Goal: Task Accomplishment & Management: Manage account settings

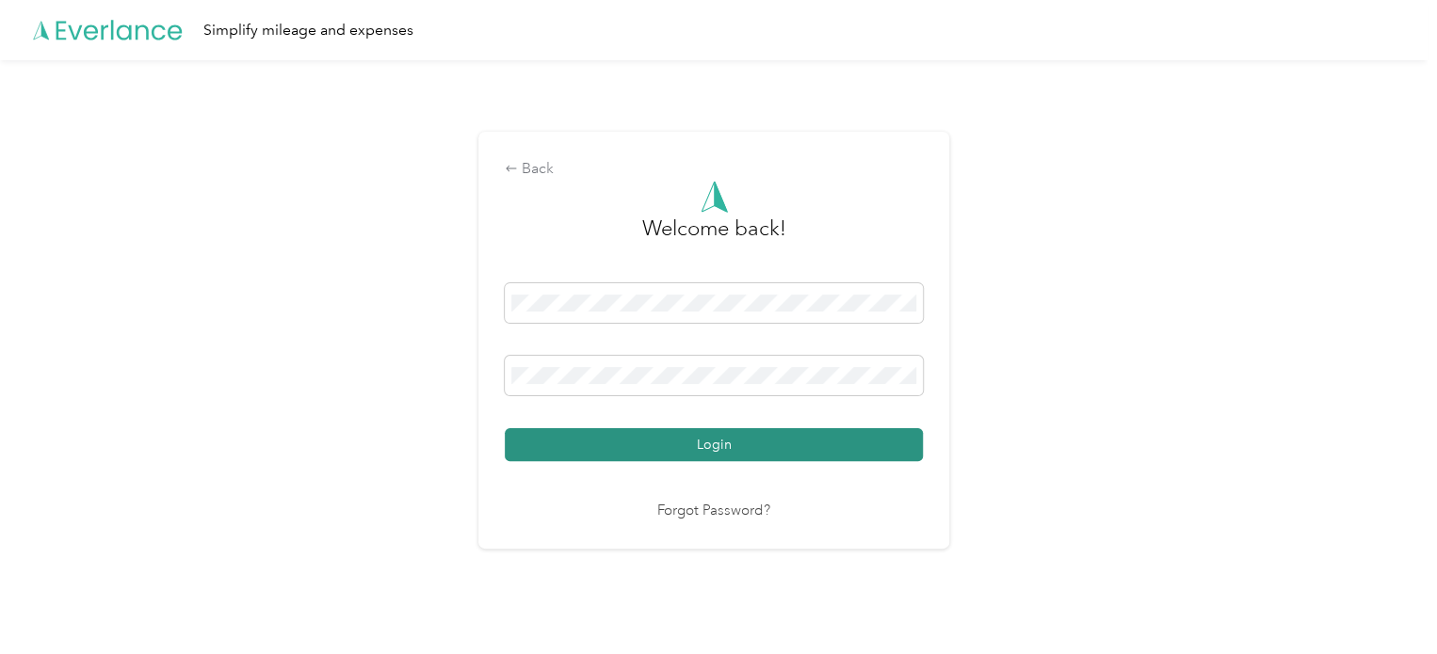
click at [821, 450] on button "Login" at bounding box center [714, 444] width 418 height 33
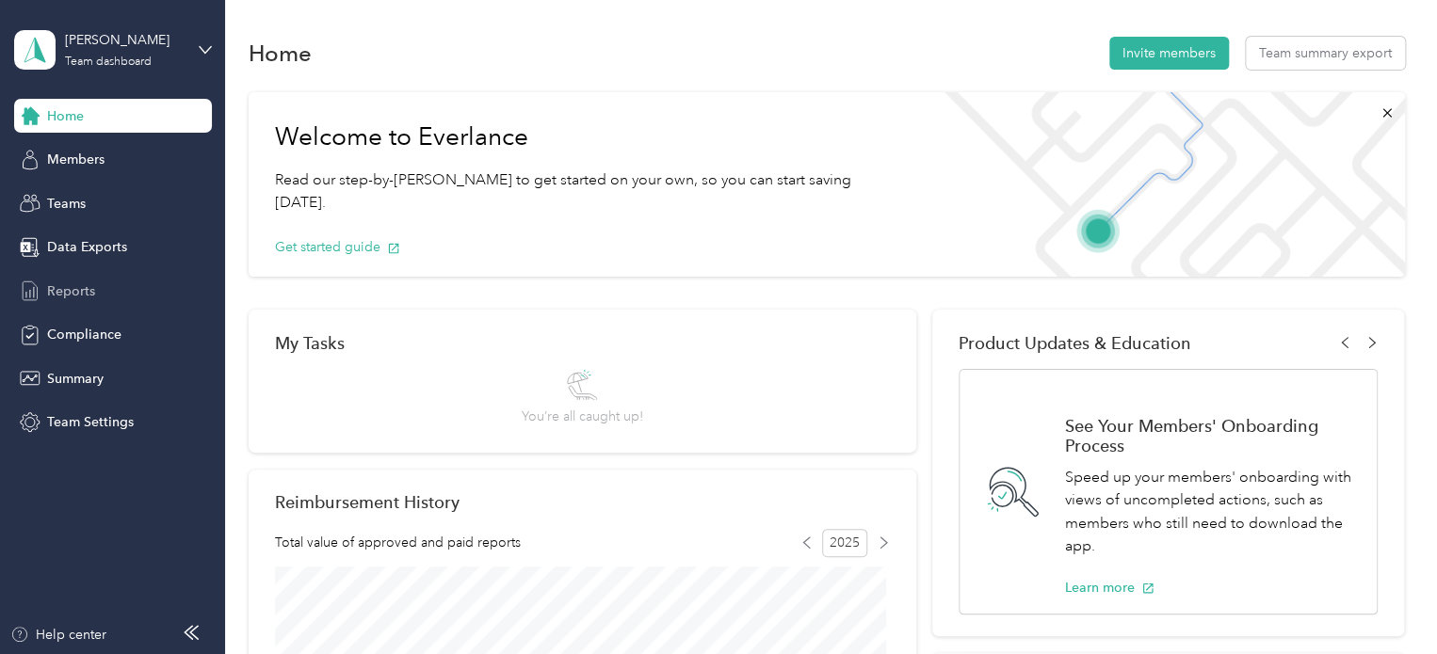
click at [38, 296] on icon at bounding box center [30, 291] width 21 height 21
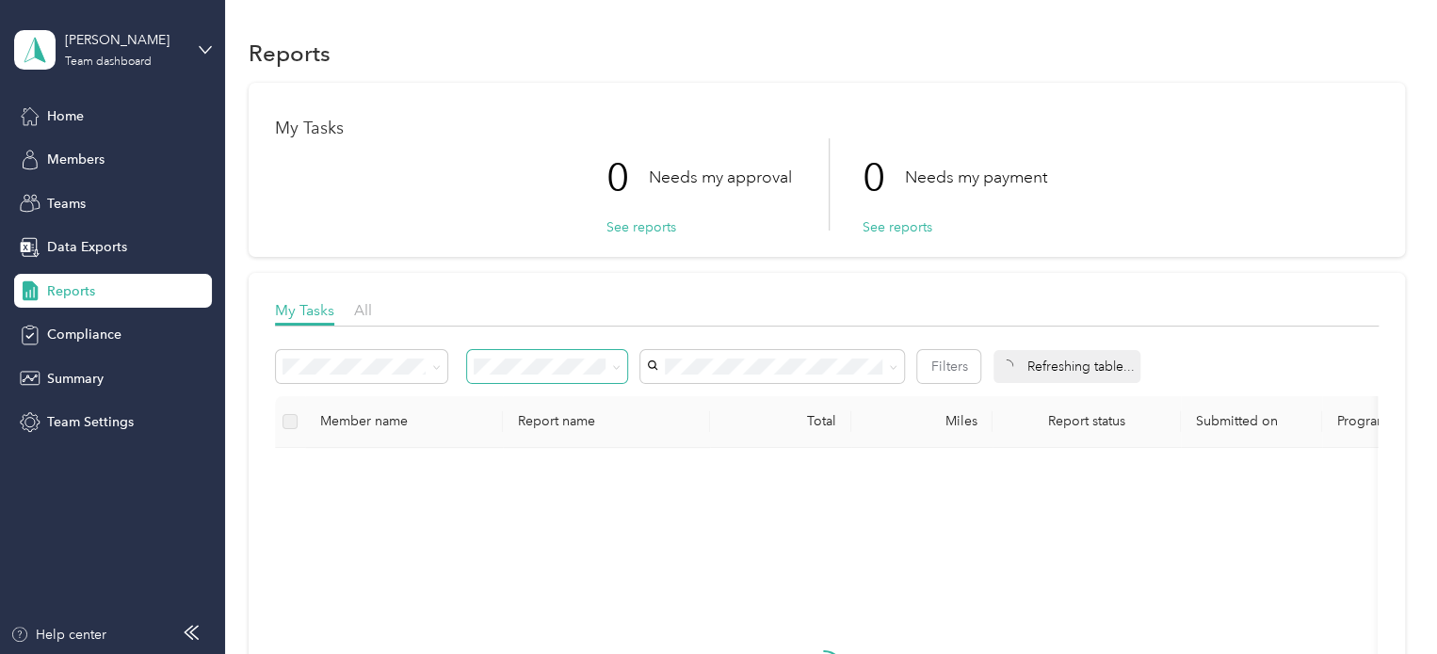
click at [610, 368] on span at bounding box center [612, 367] width 15 height 20
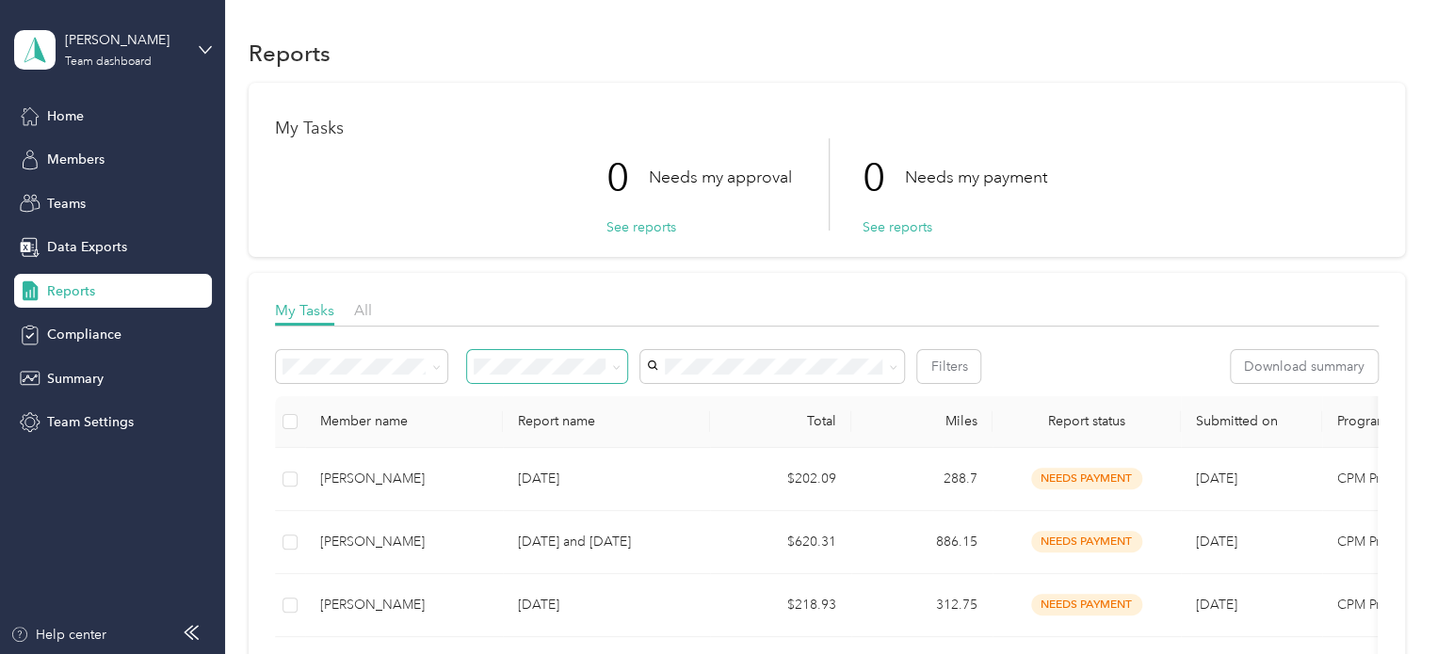
click at [616, 368] on icon at bounding box center [617, 367] width 6 height 4
click at [536, 536] on span "Rejected by me" at bounding box center [526, 532] width 93 height 16
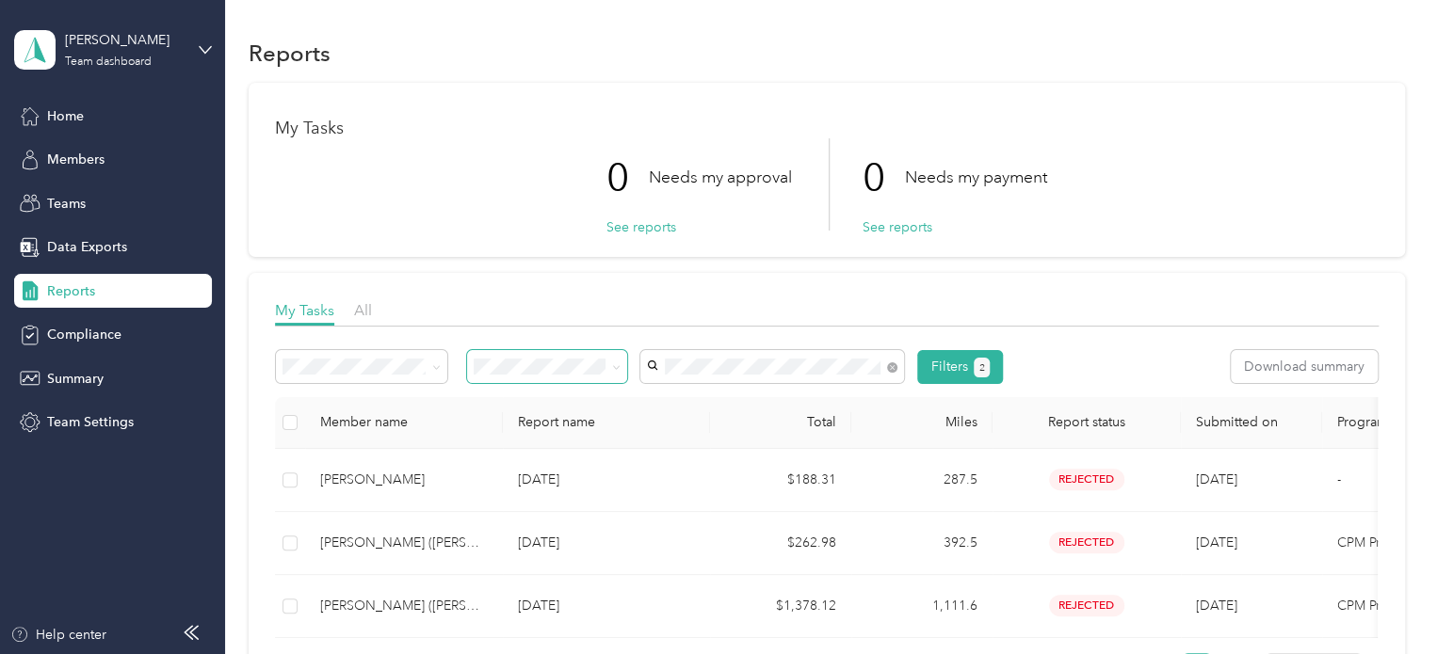
click at [783, 401] on li "[PERSON_NAME] ([PERSON_NAME]) [PERSON_NAME]" at bounding box center [773, 410] width 264 height 53
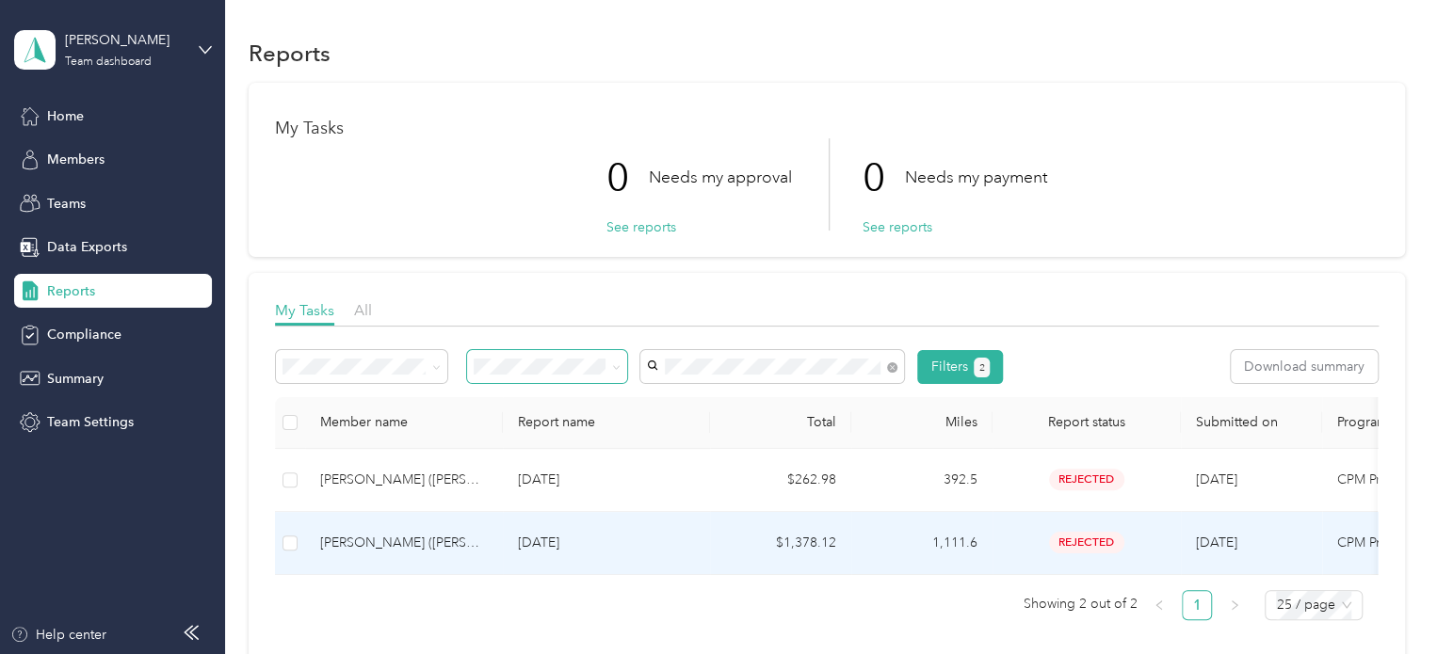
click at [933, 552] on td "1,111.6" at bounding box center [921, 543] width 141 height 63
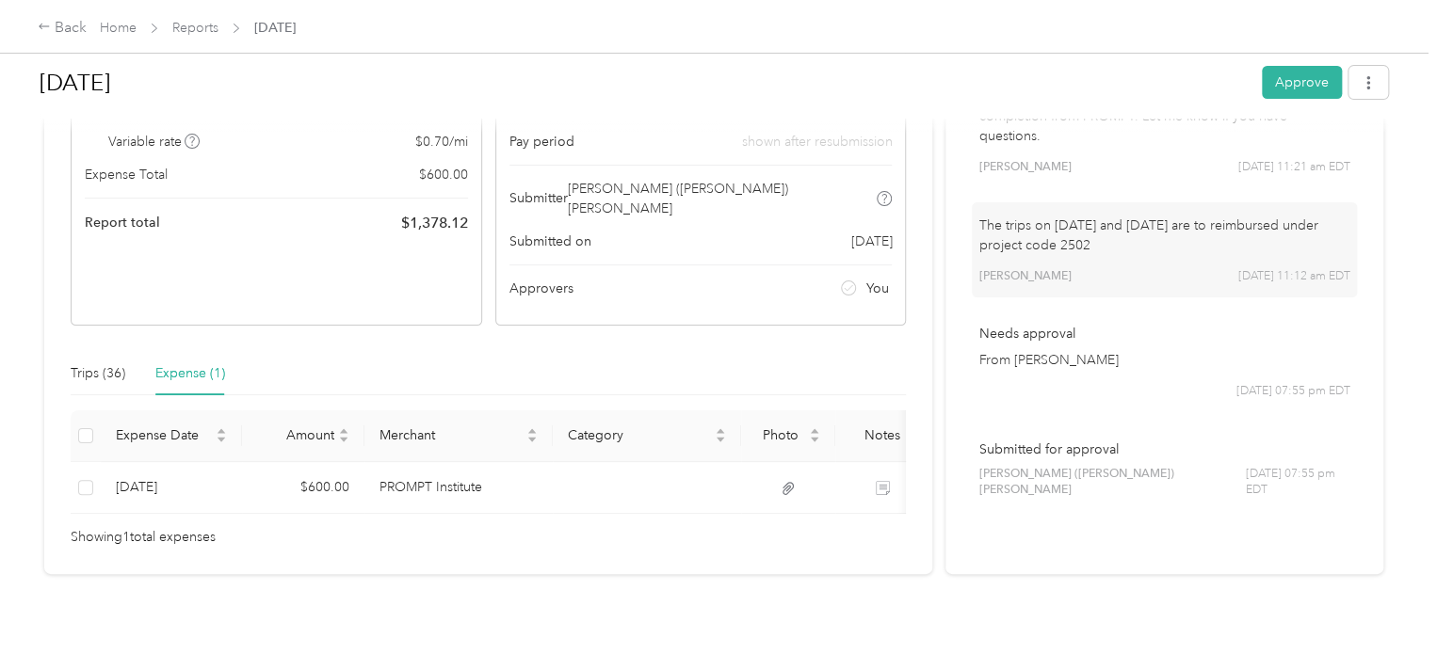
scroll to position [252, 0]
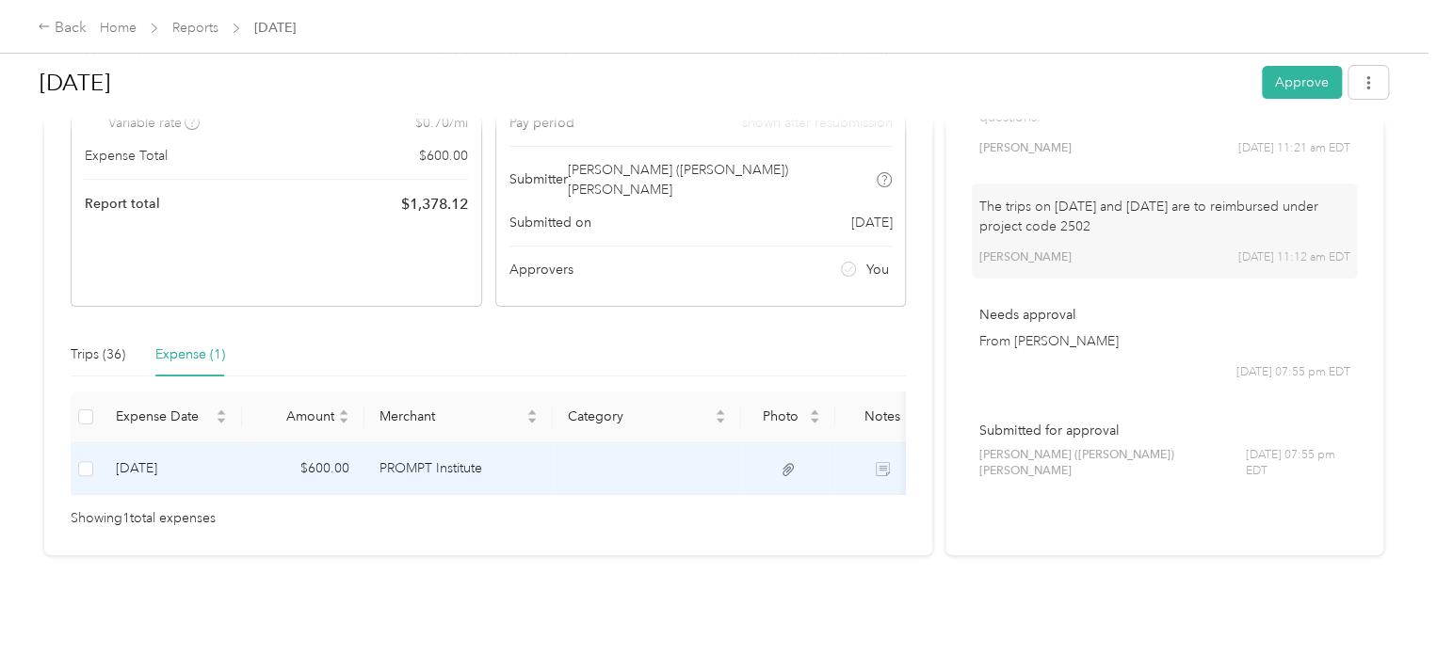
click at [775, 443] on td at bounding box center [788, 469] width 94 height 52
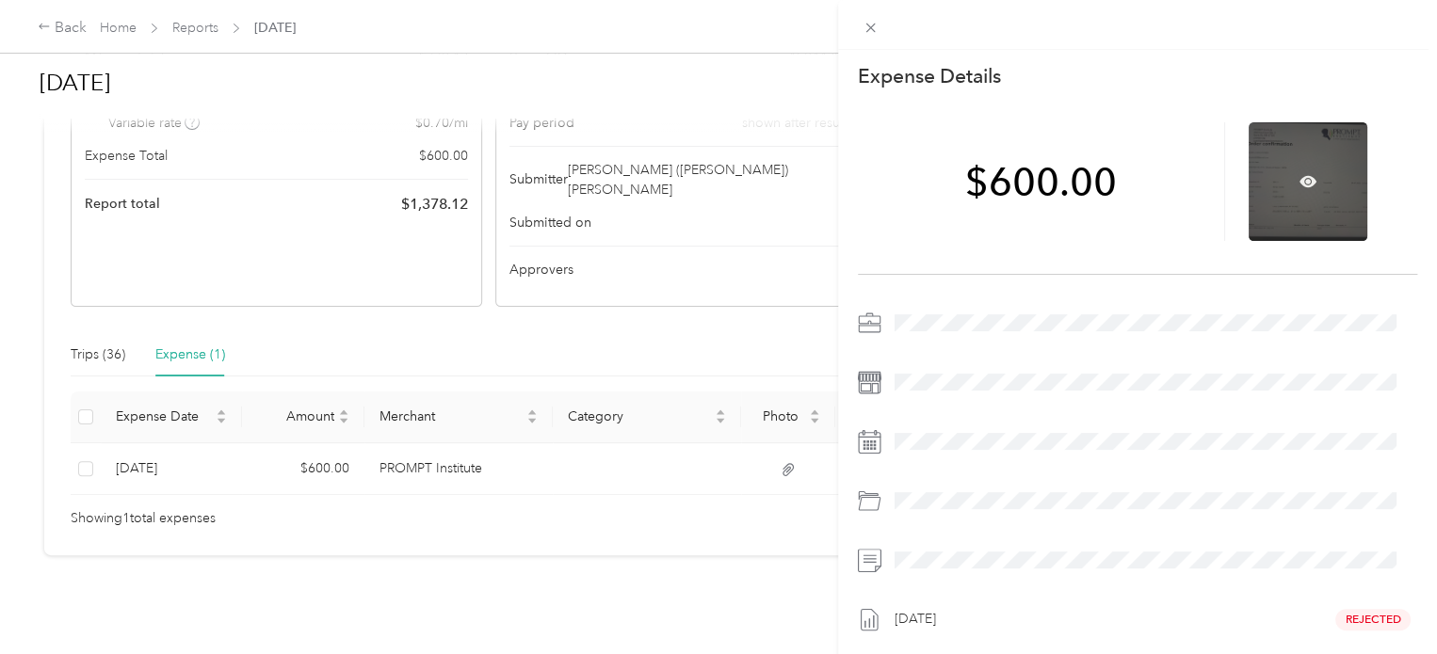
click at [1327, 169] on div at bounding box center [1307, 181] width 119 height 119
click at [1302, 174] on icon at bounding box center [1307, 181] width 17 height 17
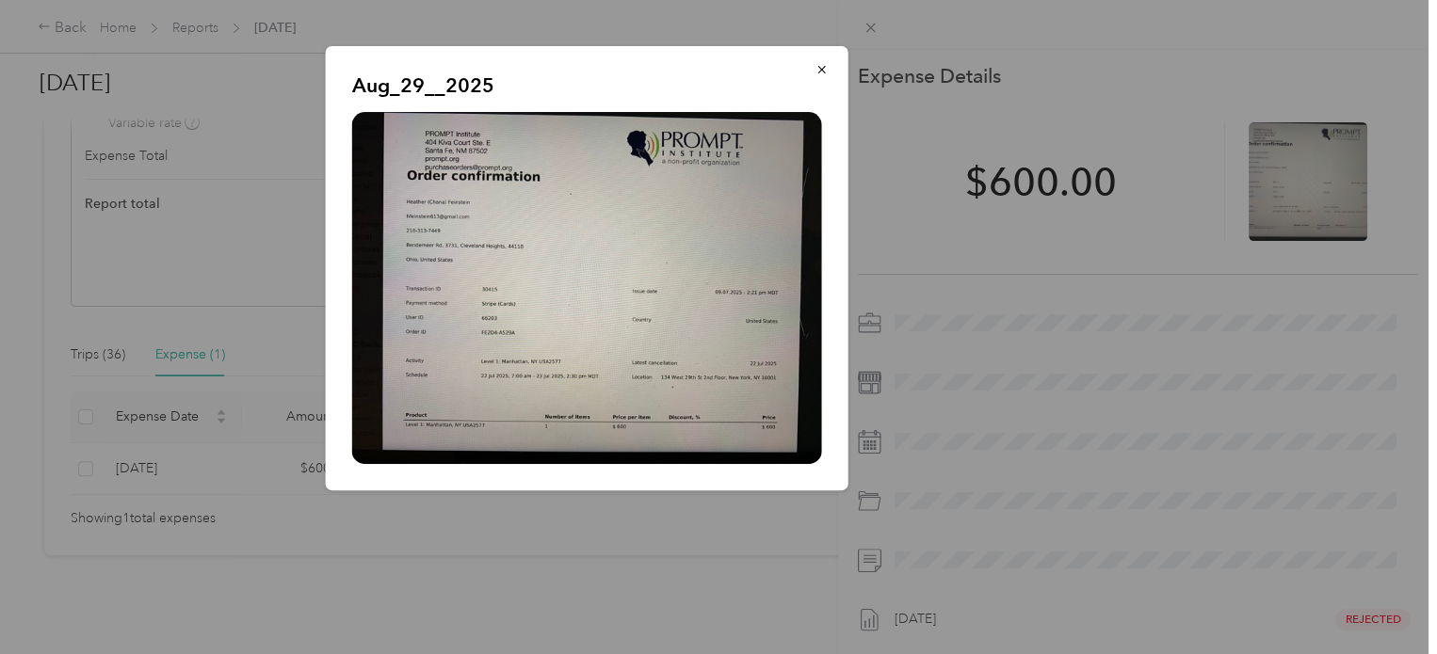
click at [554, 187] on img at bounding box center [587, 288] width 470 height 352
click at [819, 74] on icon "button" at bounding box center [821, 69] width 13 height 13
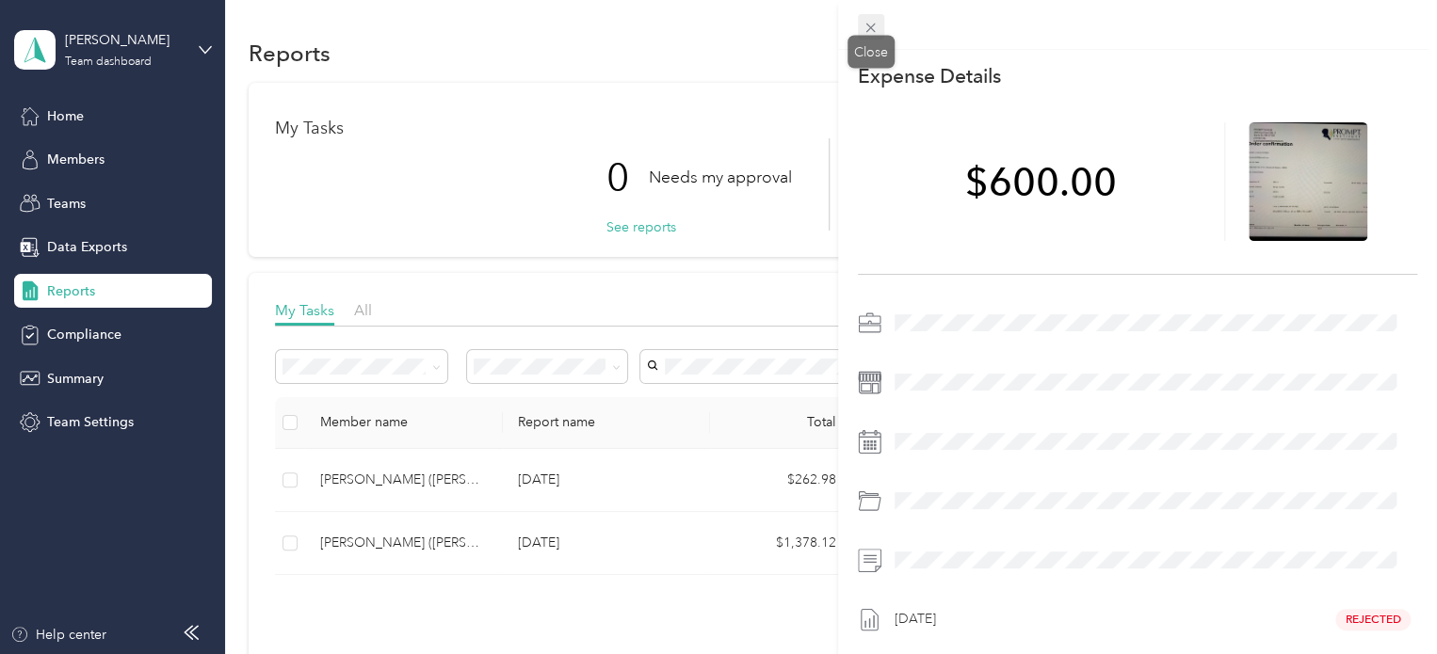
click at [874, 33] on icon at bounding box center [870, 28] width 16 height 16
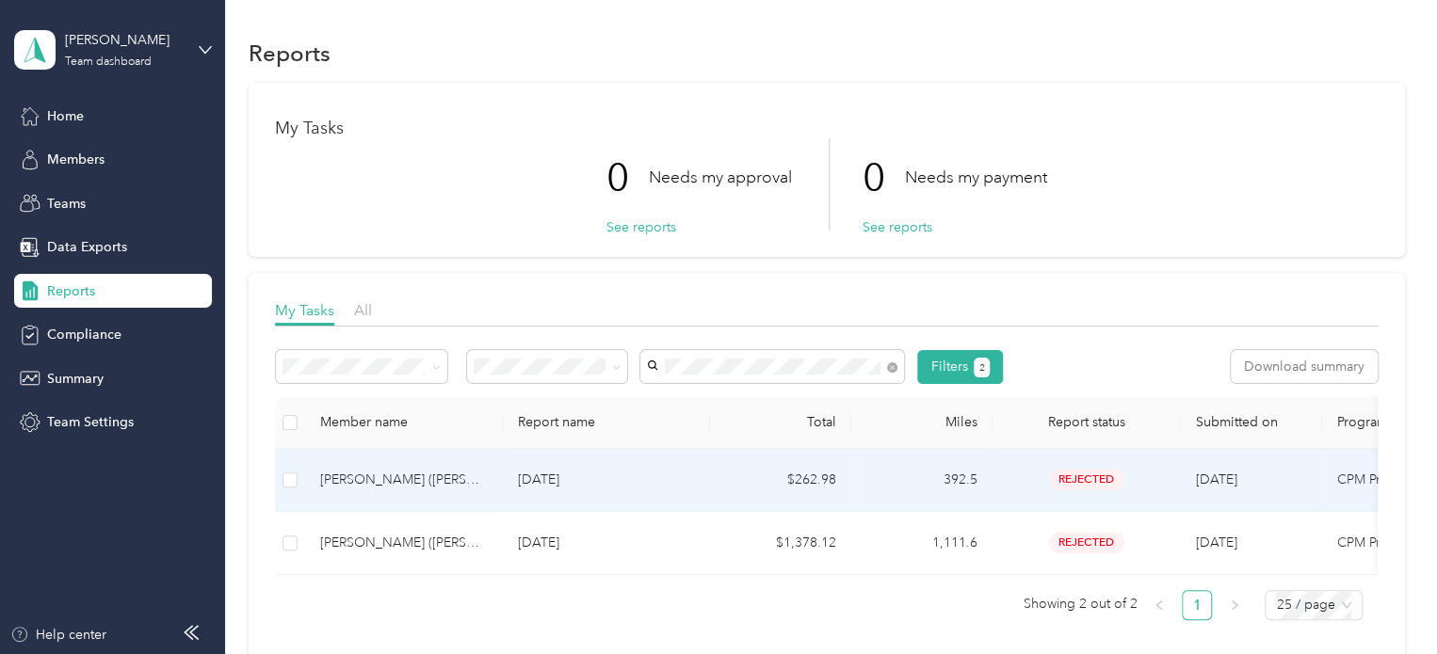
click at [321, 485] on div "[PERSON_NAME] ([PERSON_NAME]) [PERSON_NAME]" at bounding box center [404, 480] width 168 height 21
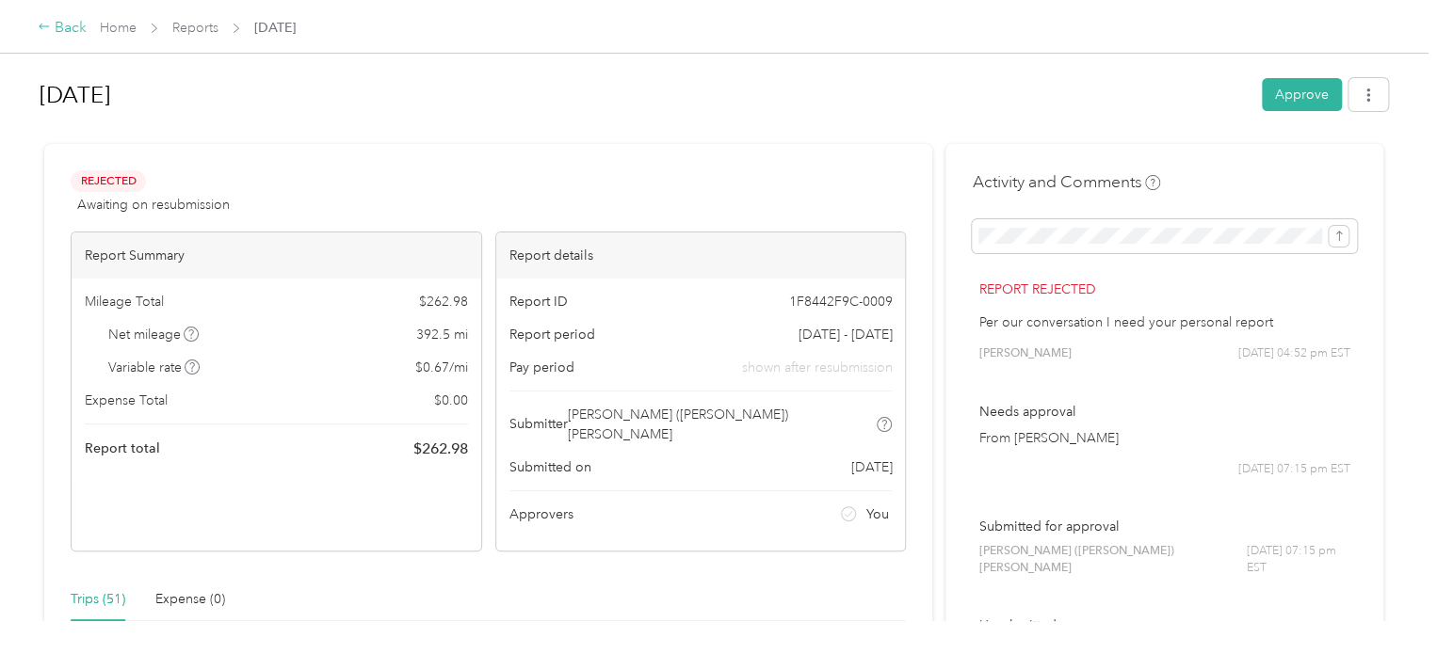
click at [51, 31] on div "Back" at bounding box center [62, 28] width 49 height 23
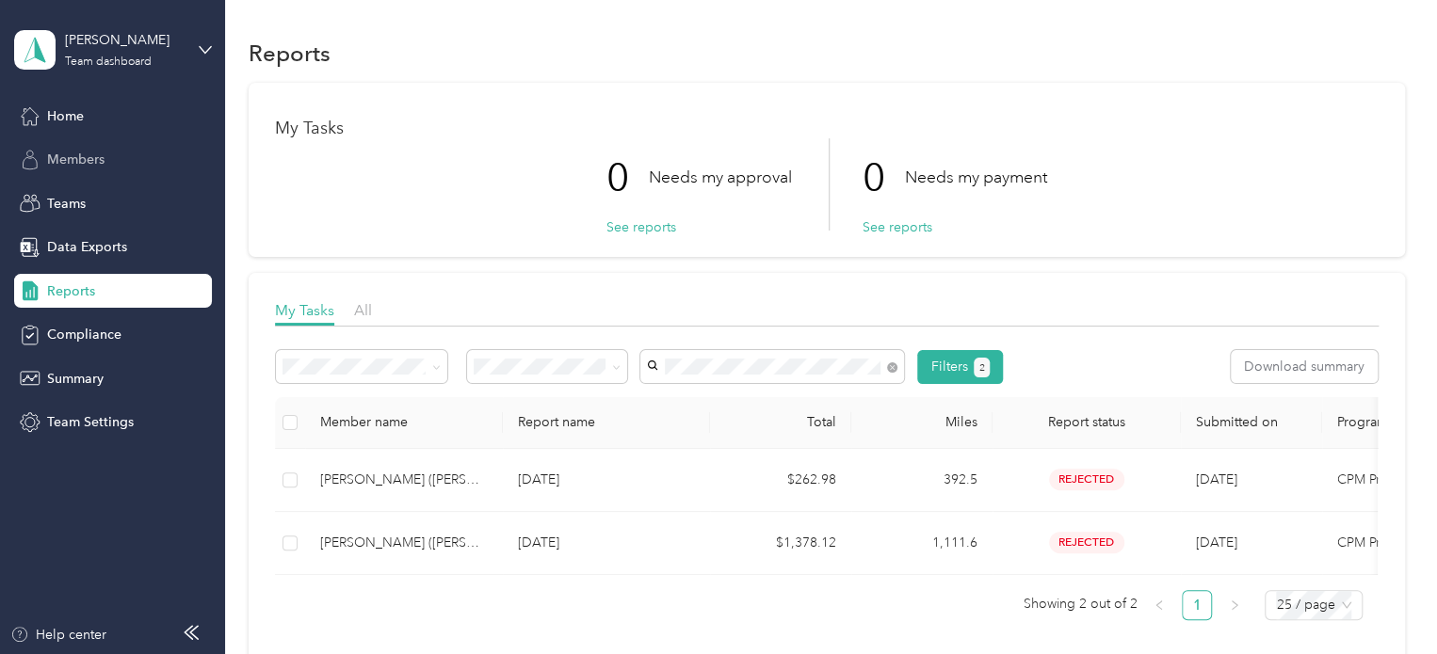
click at [77, 165] on span "Members" at bounding box center [75, 160] width 57 height 20
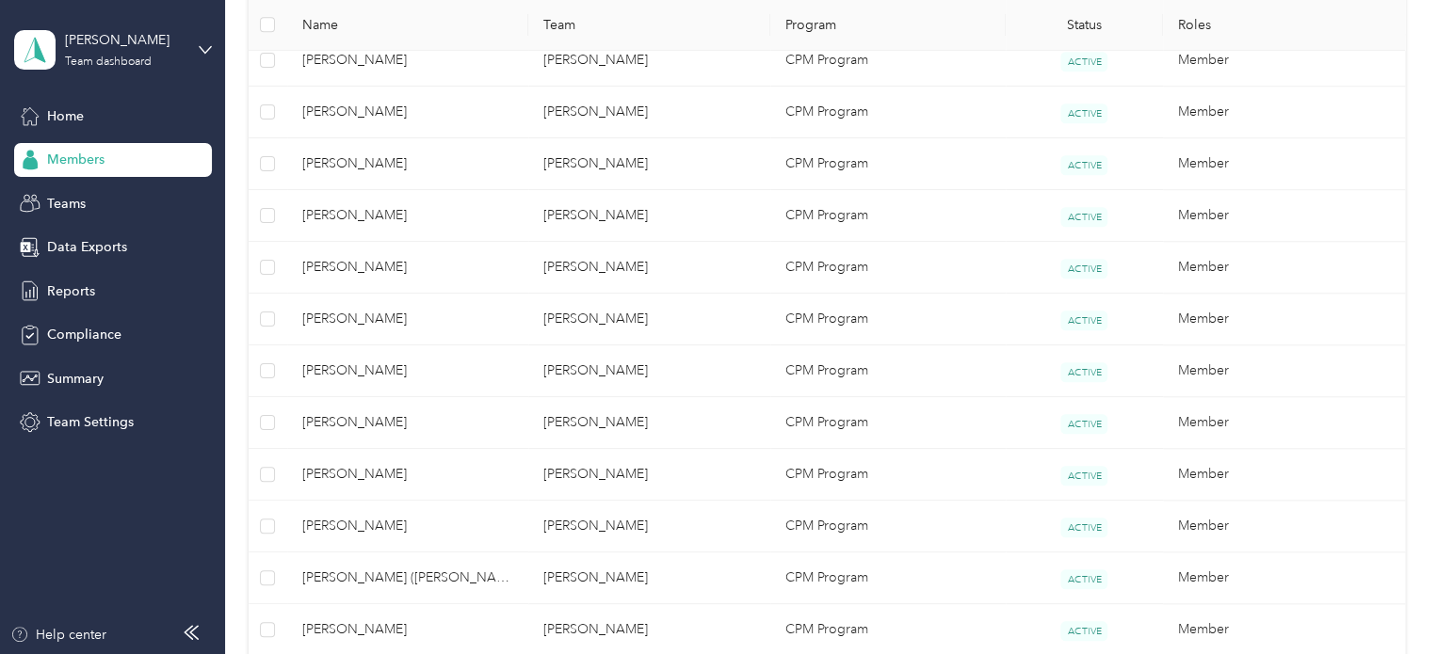
scroll to position [683, 0]
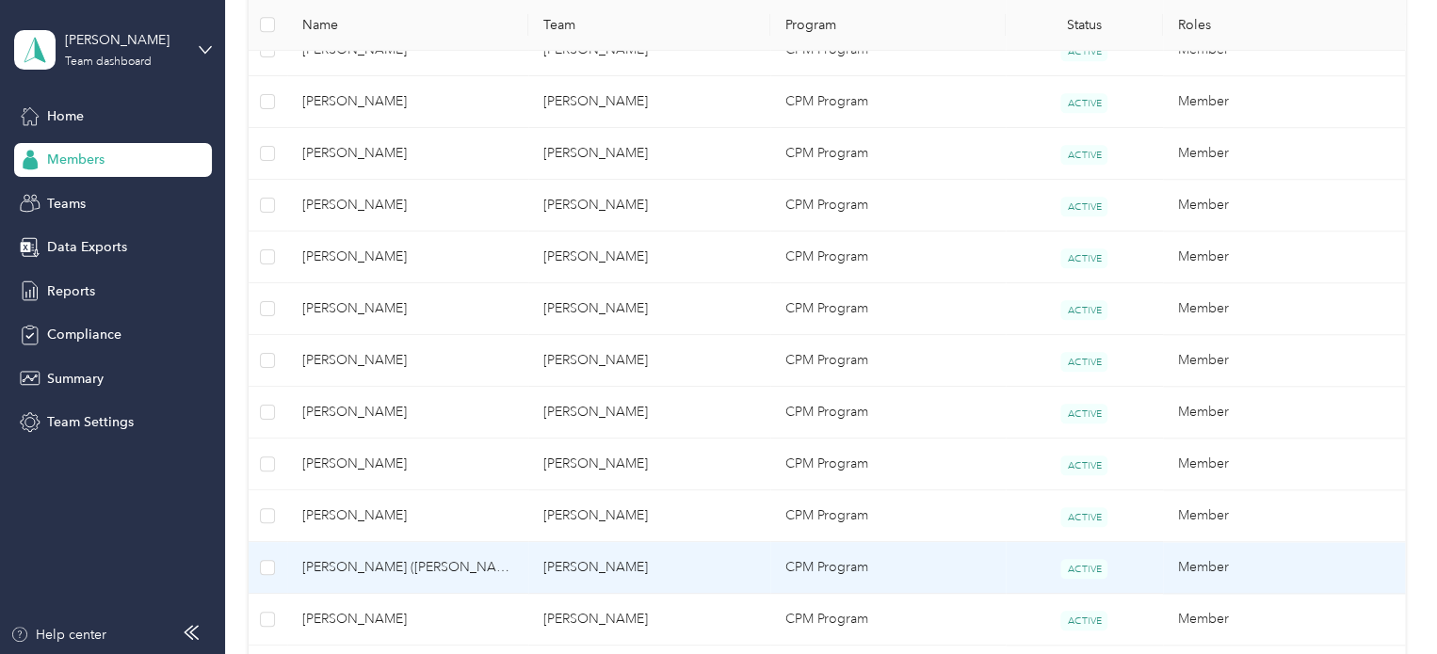
click at [437, 560] on span "[PERSON_NAME] ([PERSON_NAME]) [PERSON_NAME]" at bounding box center [408, 567] width 212 height 21
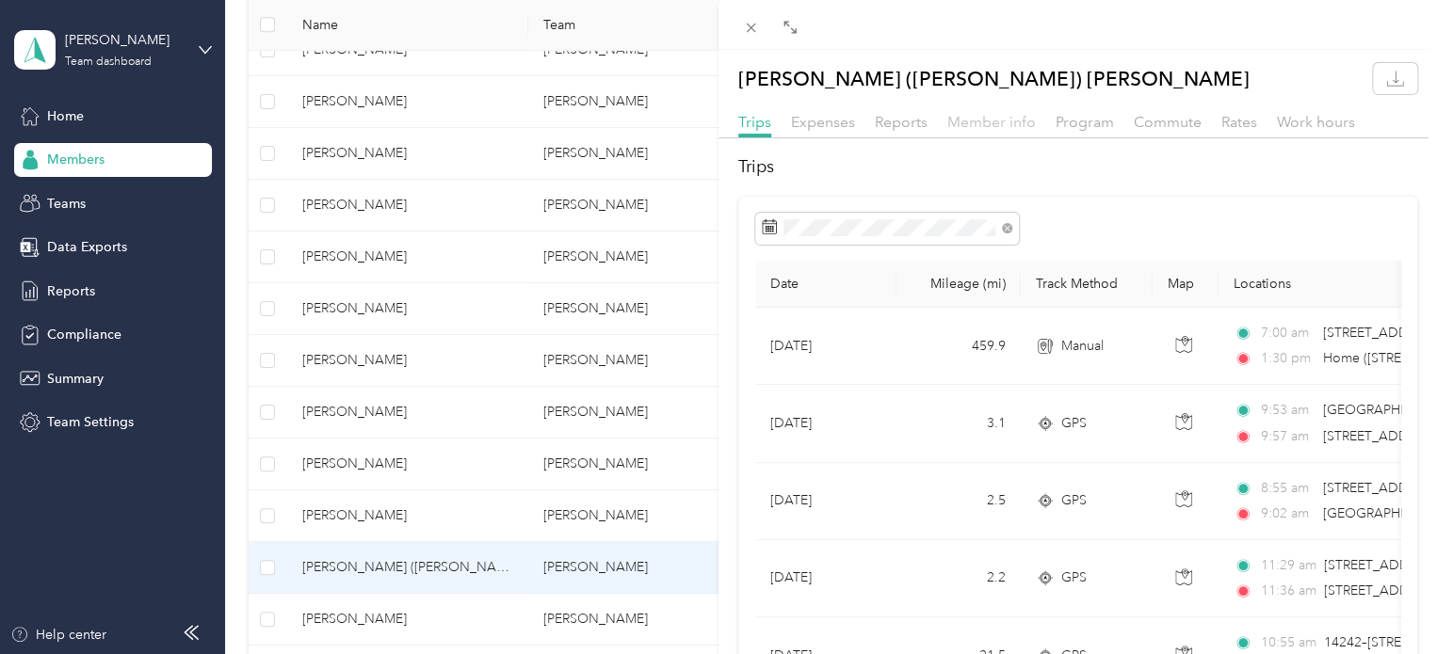
click at [1010, 120] on span "Member info" at bounding box center [991, 122] width 88 height 18
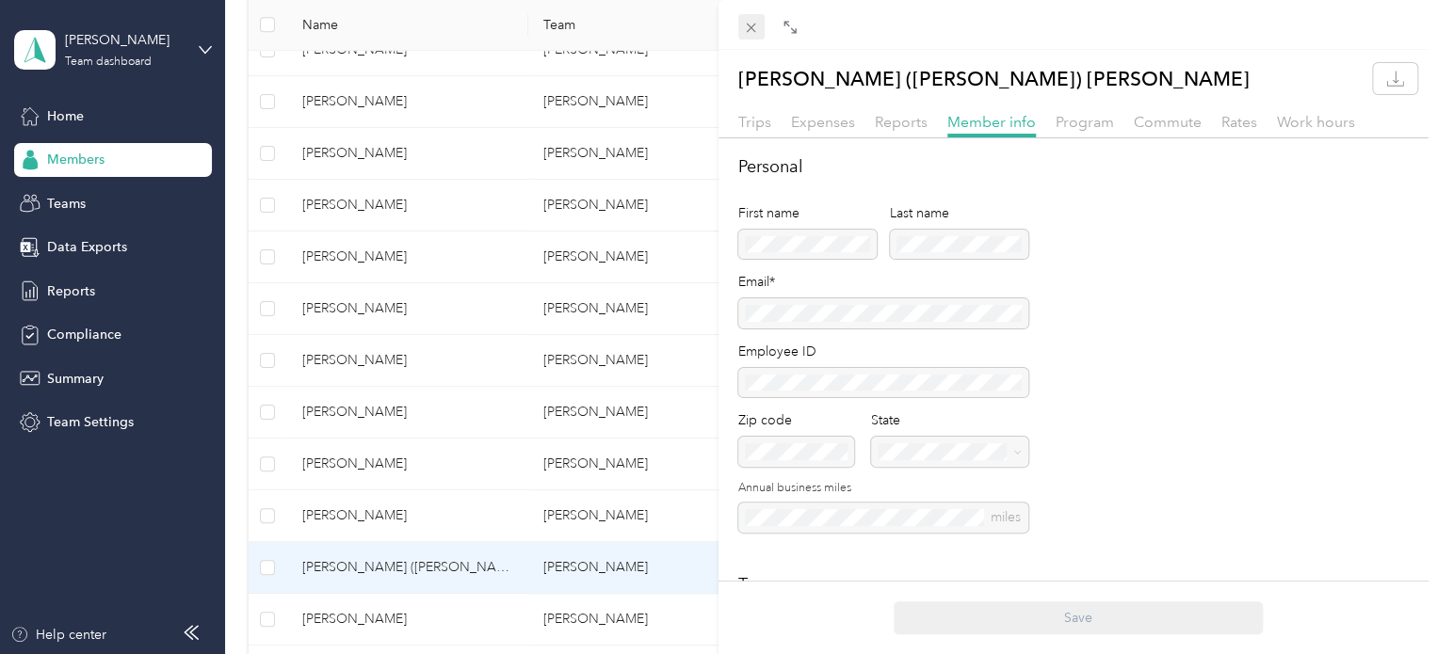
click at [742, 29] on span at bounding box center [751, 27] width 26 height 26
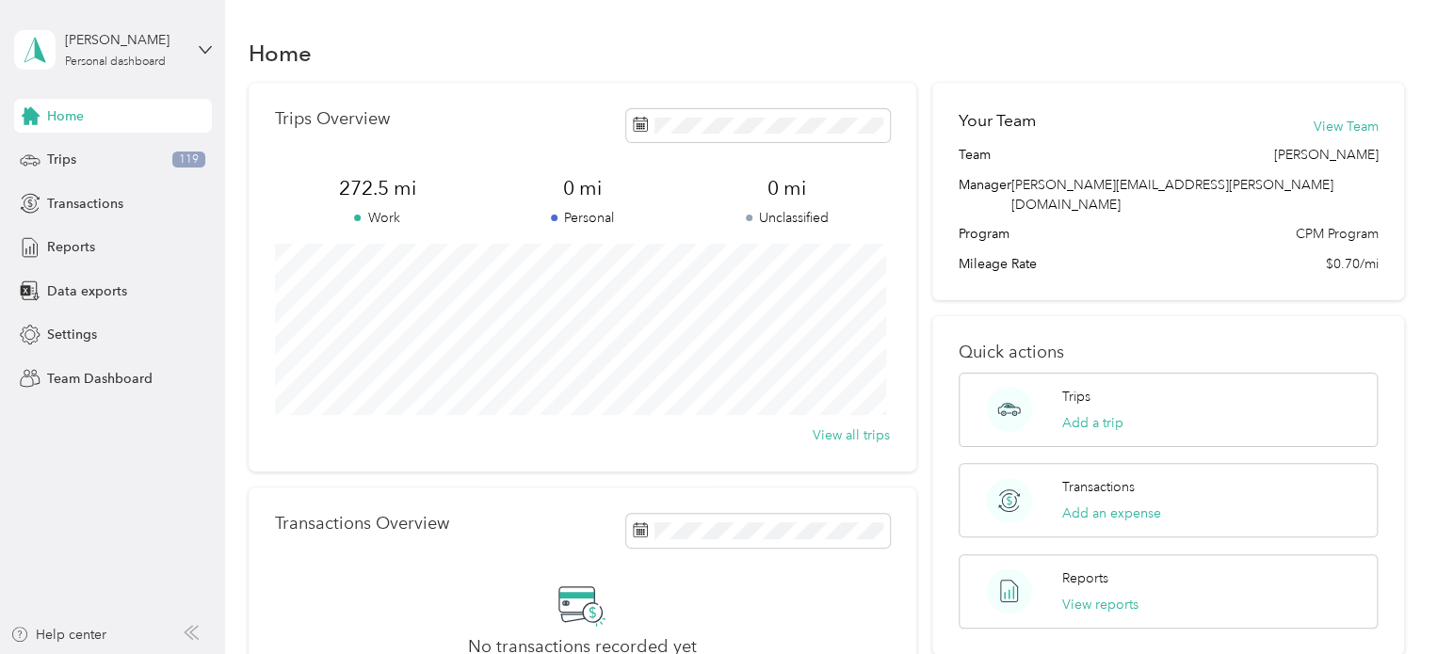
click at [188, 54] on div "Anne Sweeney Personal dashboard" at bounding box center [113, 50] width 198 height 66
click at [136, 164] on div "Team dashboard" at bounding box center [318, 154] width 583 height 33
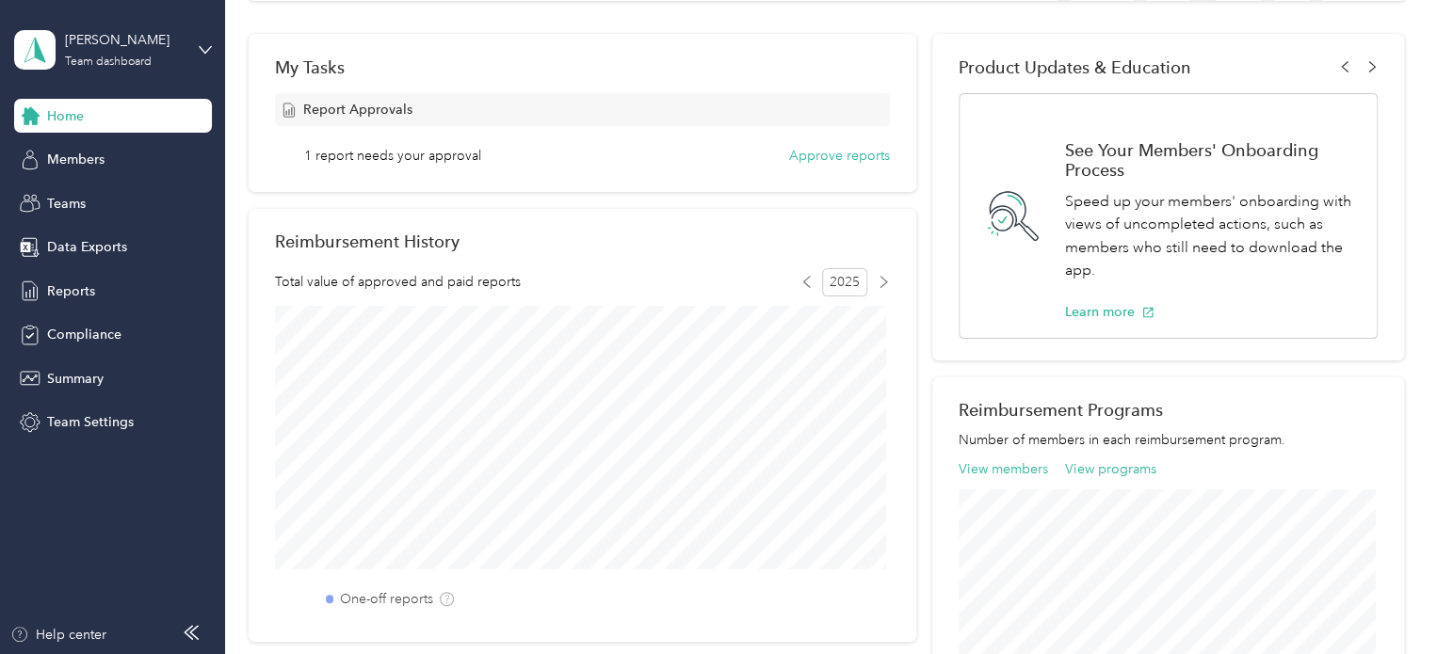
scroll to position [297, 0]
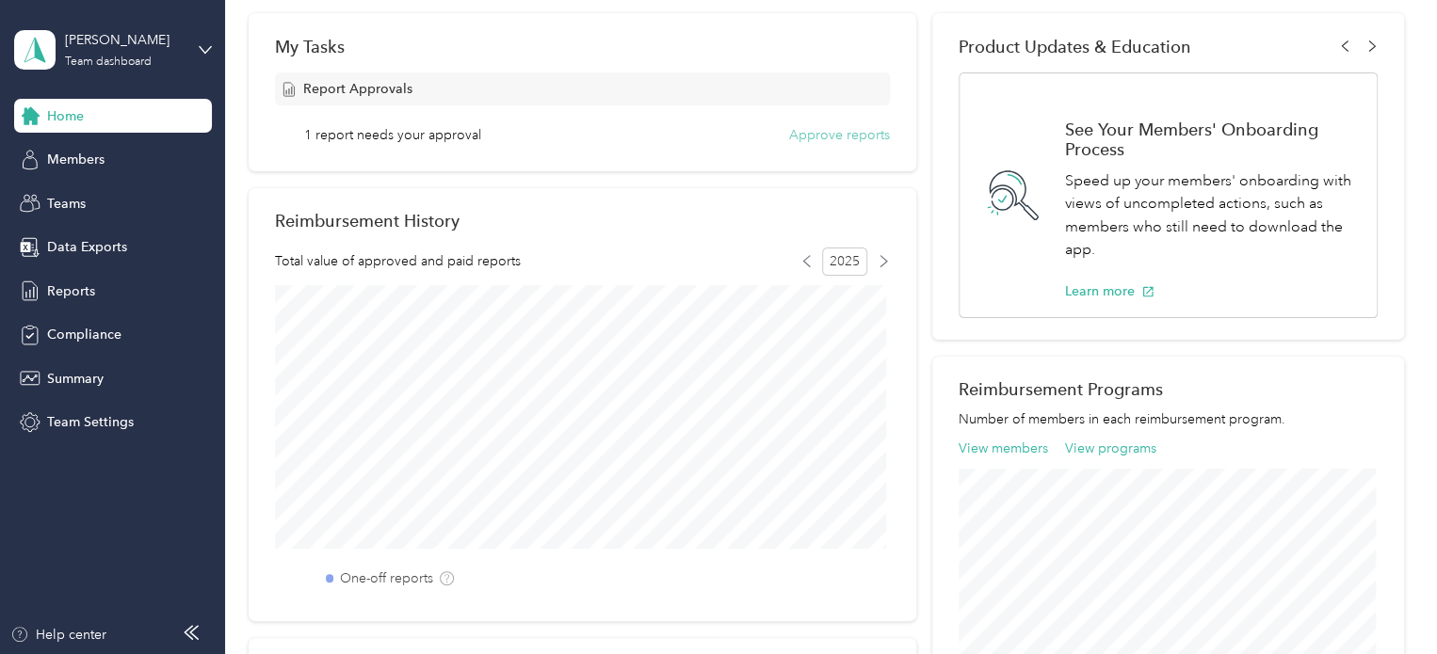
click at [822, 144] on button "Approve reports" at bounding box center [839, 135] width 101 height 20
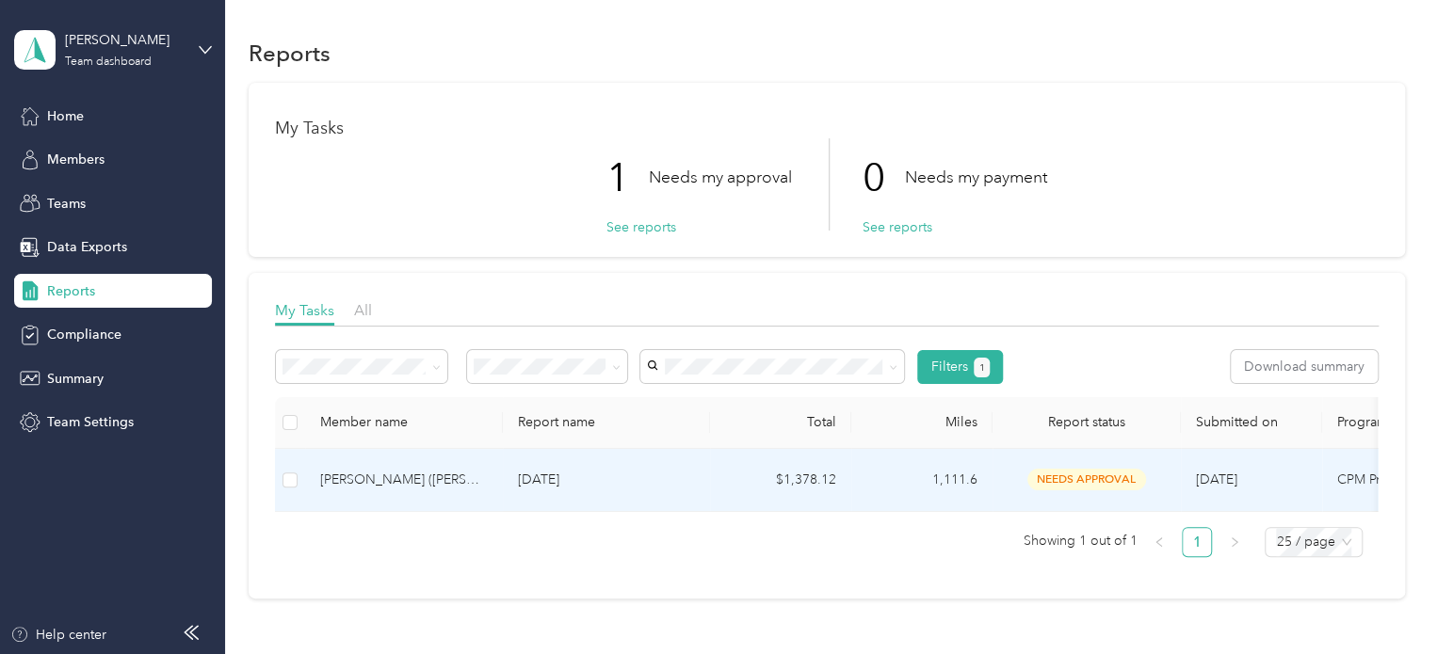
click at [994, 481] on td "needs approval" at bounding box center [1086, 480] width 188 height 63
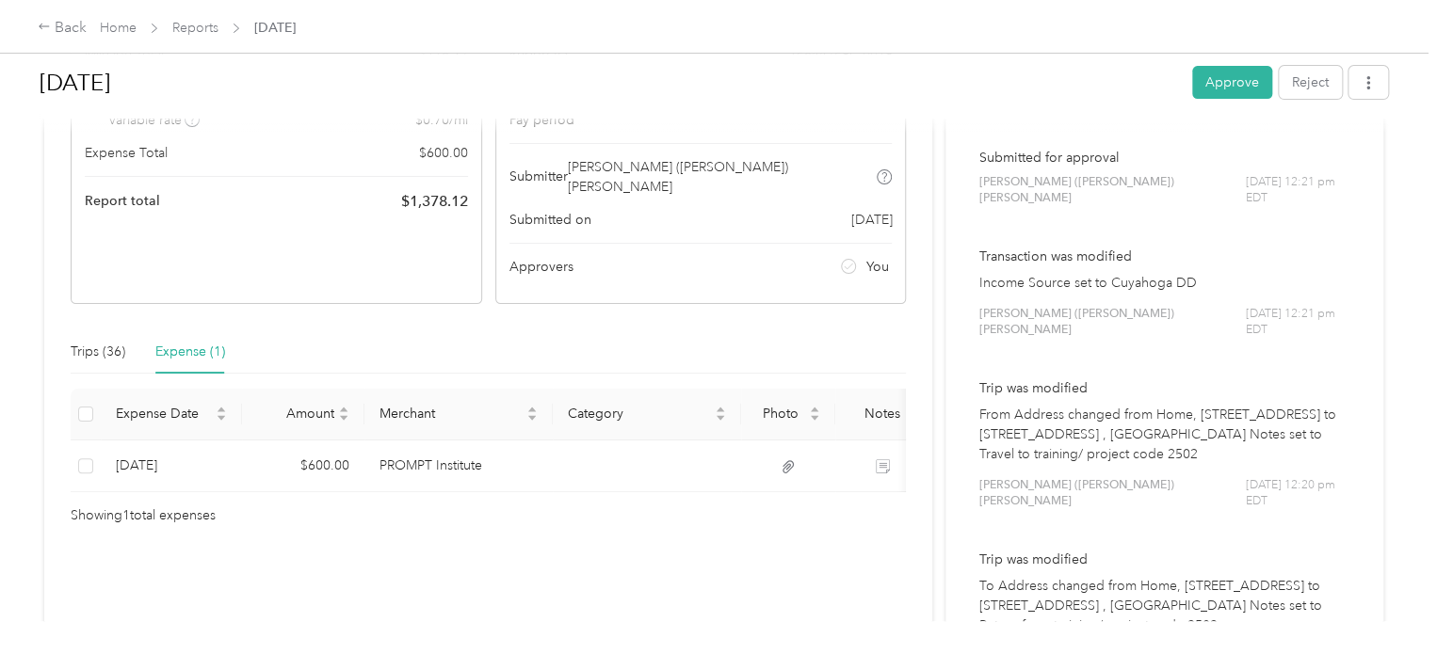
scroll to position [251, 0]
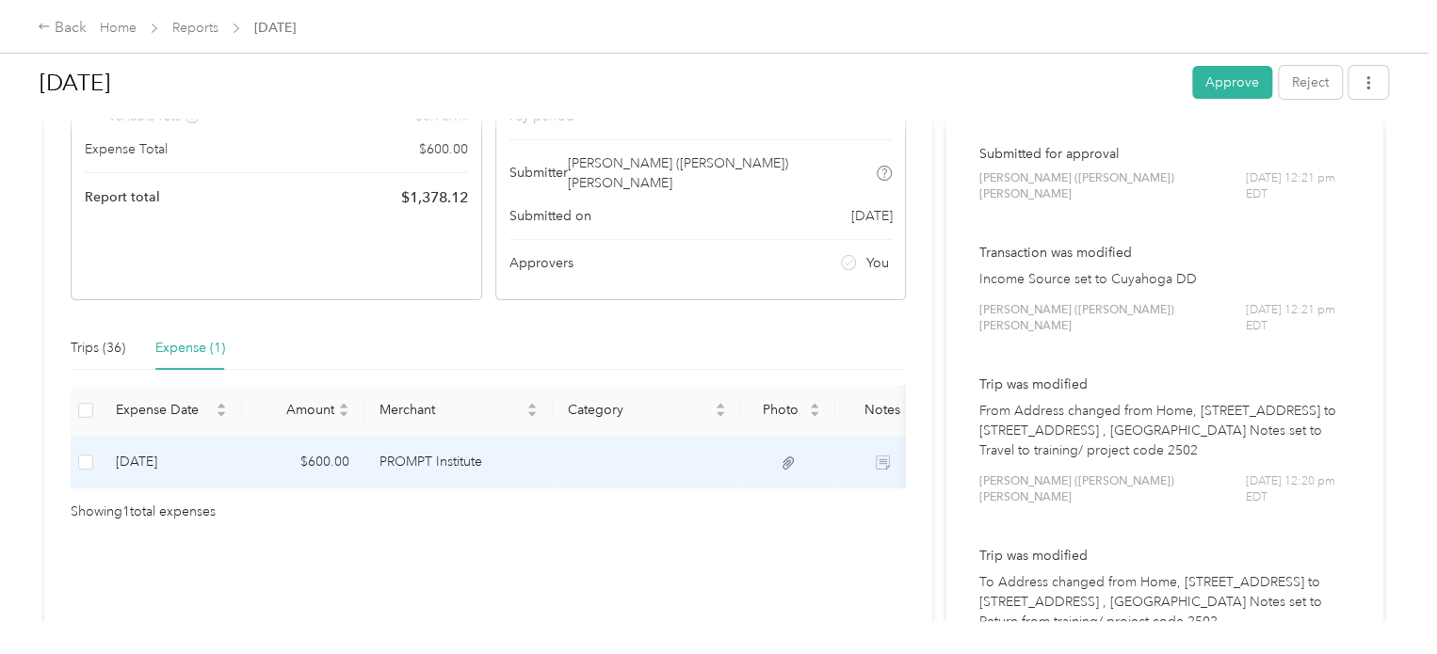
click at [779, 455] on icon at bounding box center [787, 463] width 17 height 17
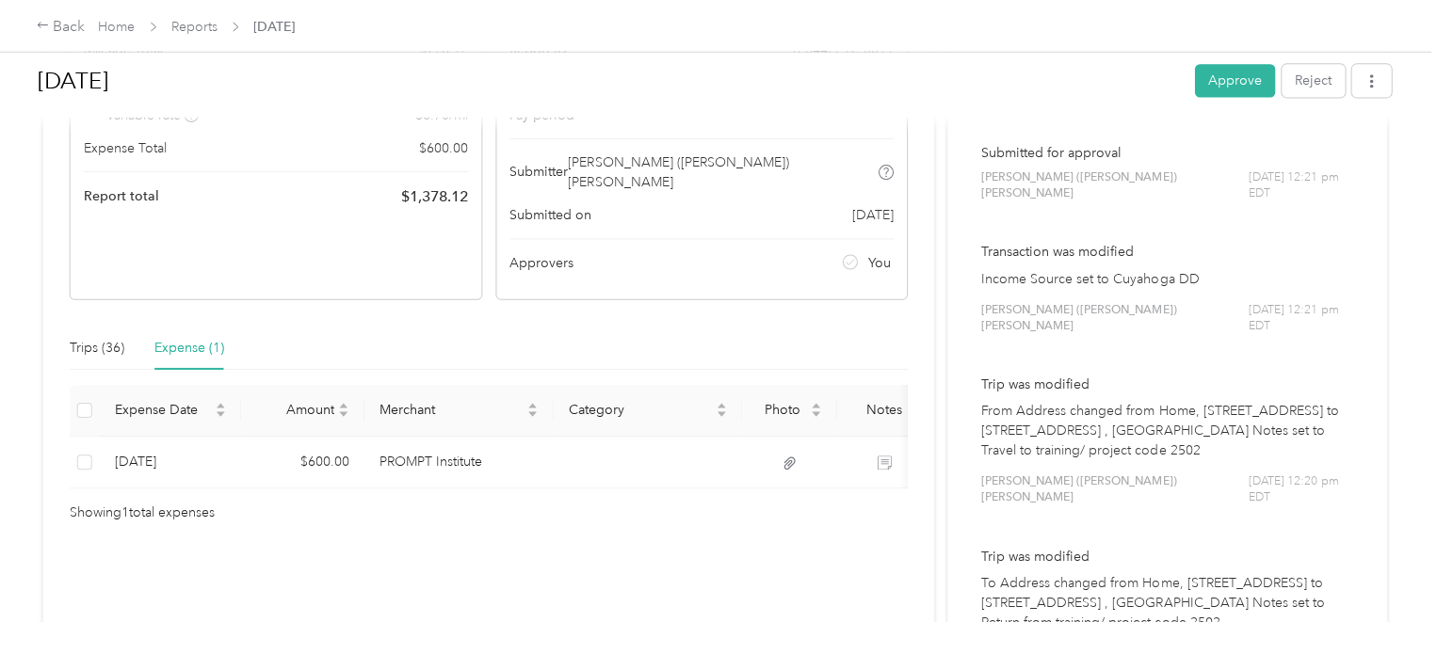
scroll to position [0, 0]
click at [1186, 82] on button "Approve" at bounding box center [1232, 82] width 80 height 33
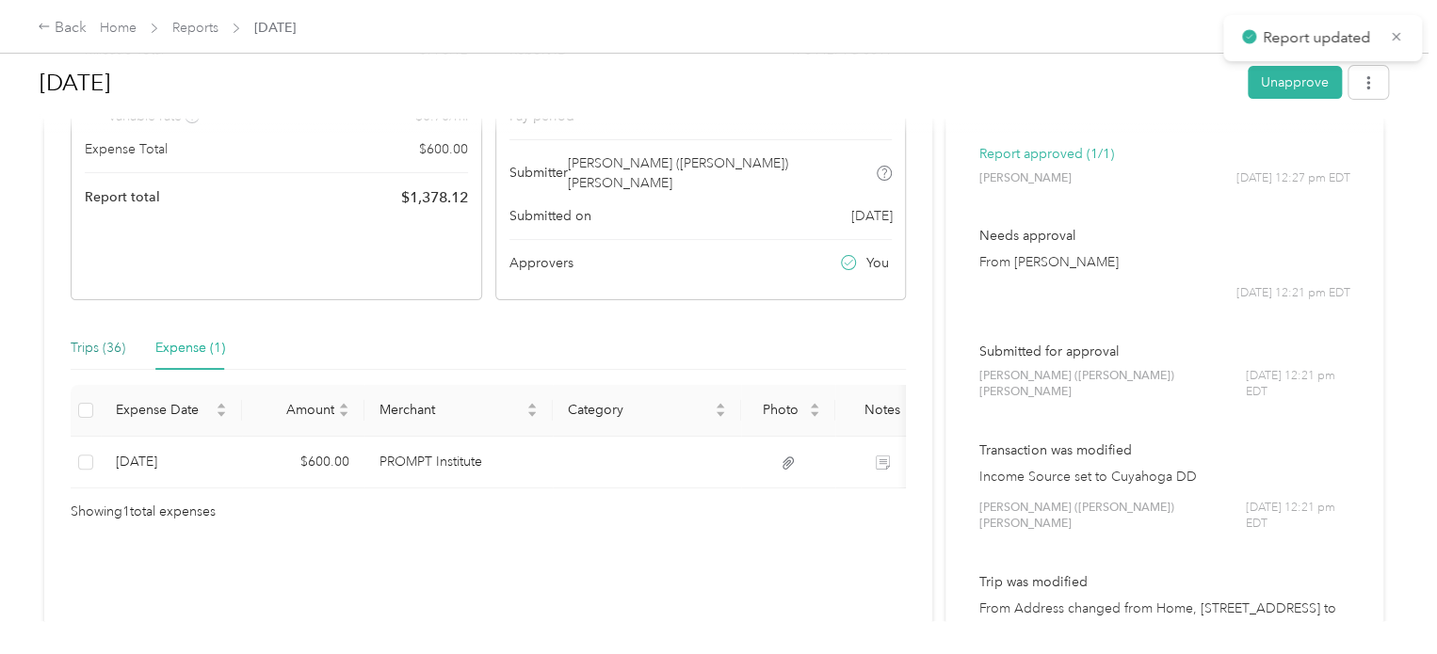
click at [105, 338] on div "Trips (36)" at bounding box center [98, 348] width 55 height 21
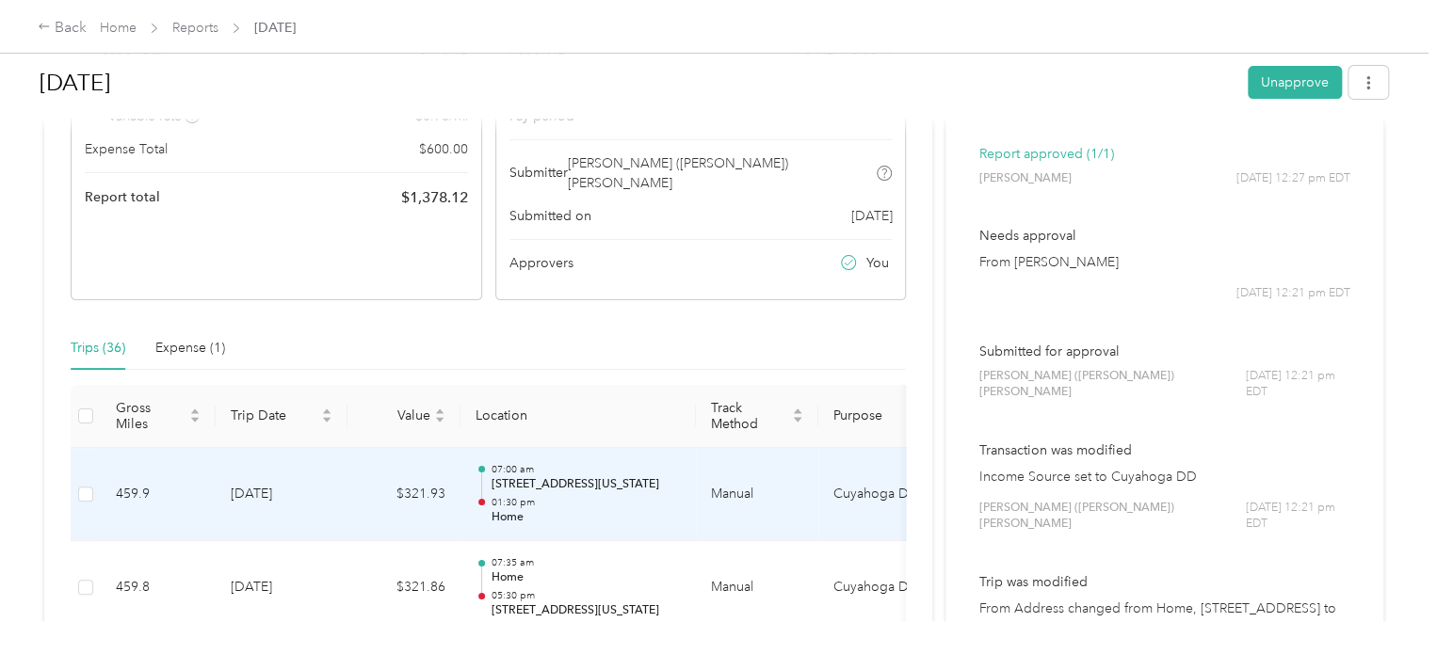
click at [727, 474] on td "Manual" at bounding box center [757, 495] width 122 height 94
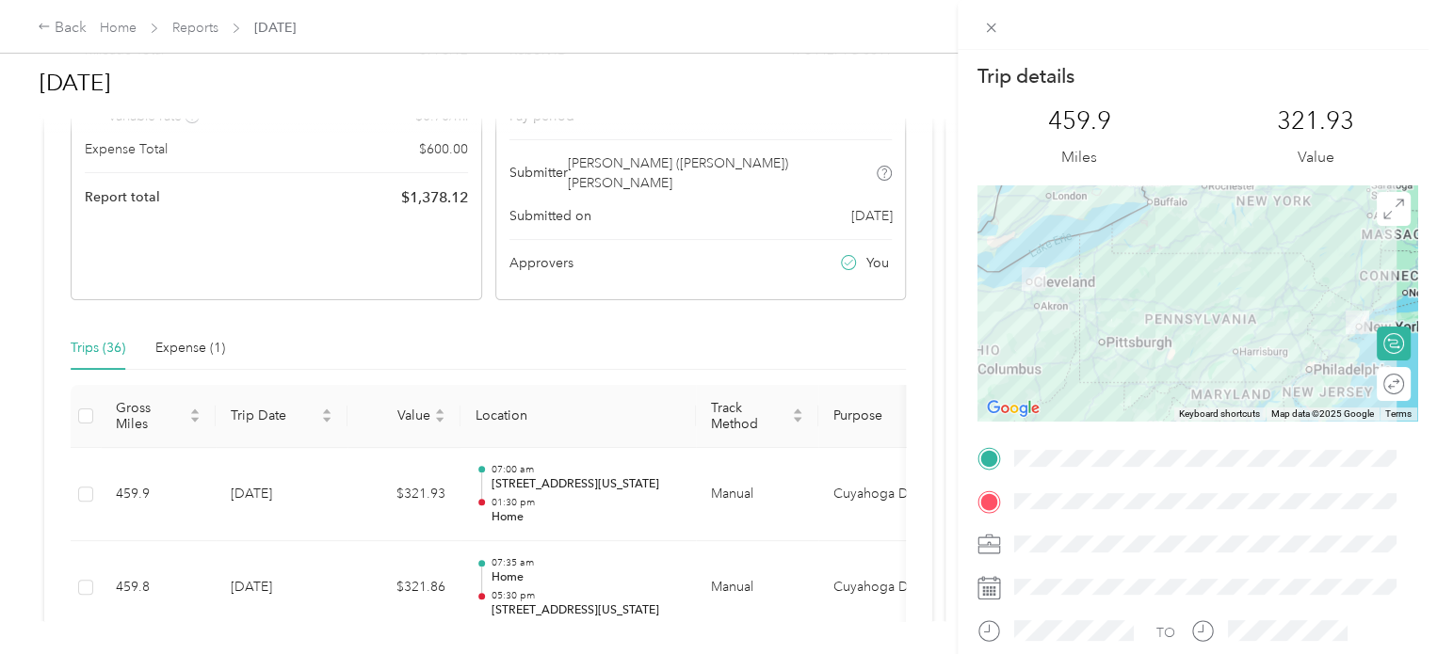
click at [674, 568] on div "Trip details This trip cannot be edited because it is either under review, appr…" at bounding box center [718, 327] width 1437 height 654
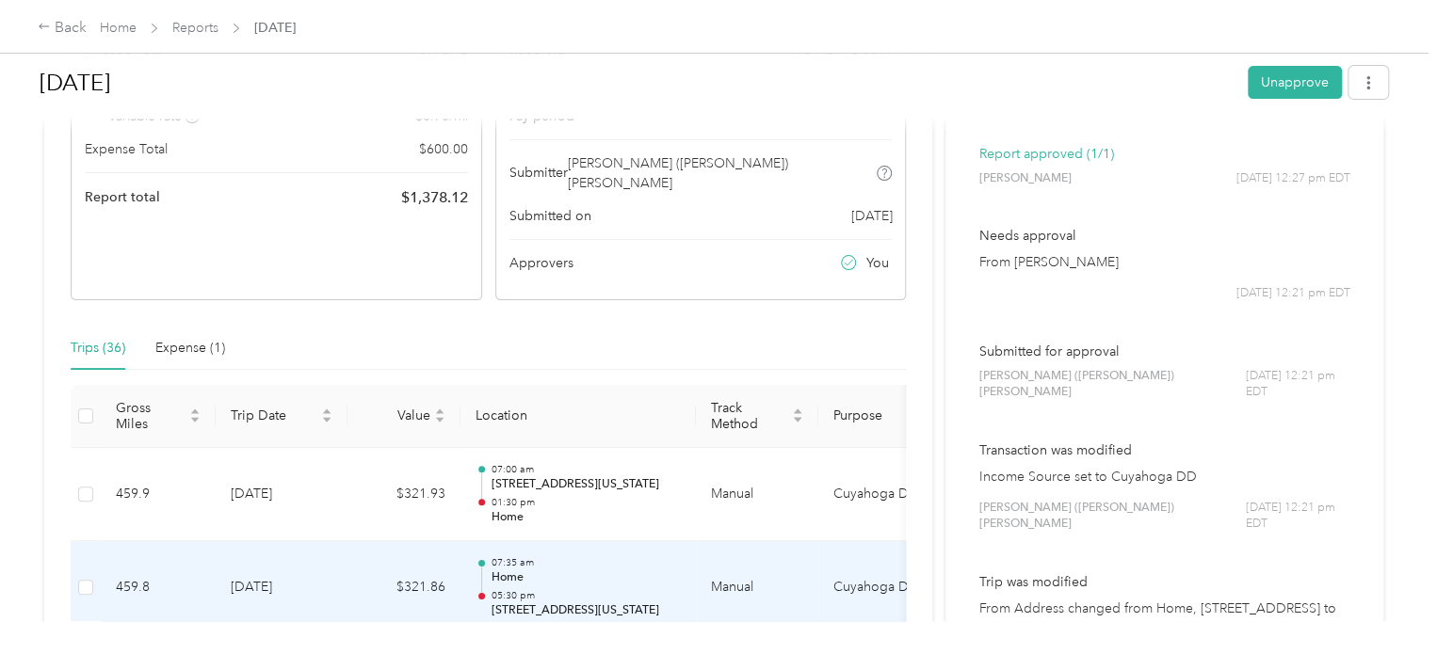
click at [742, 561] on td "Manual" at bounding box center [757, 588] width 122 height 94
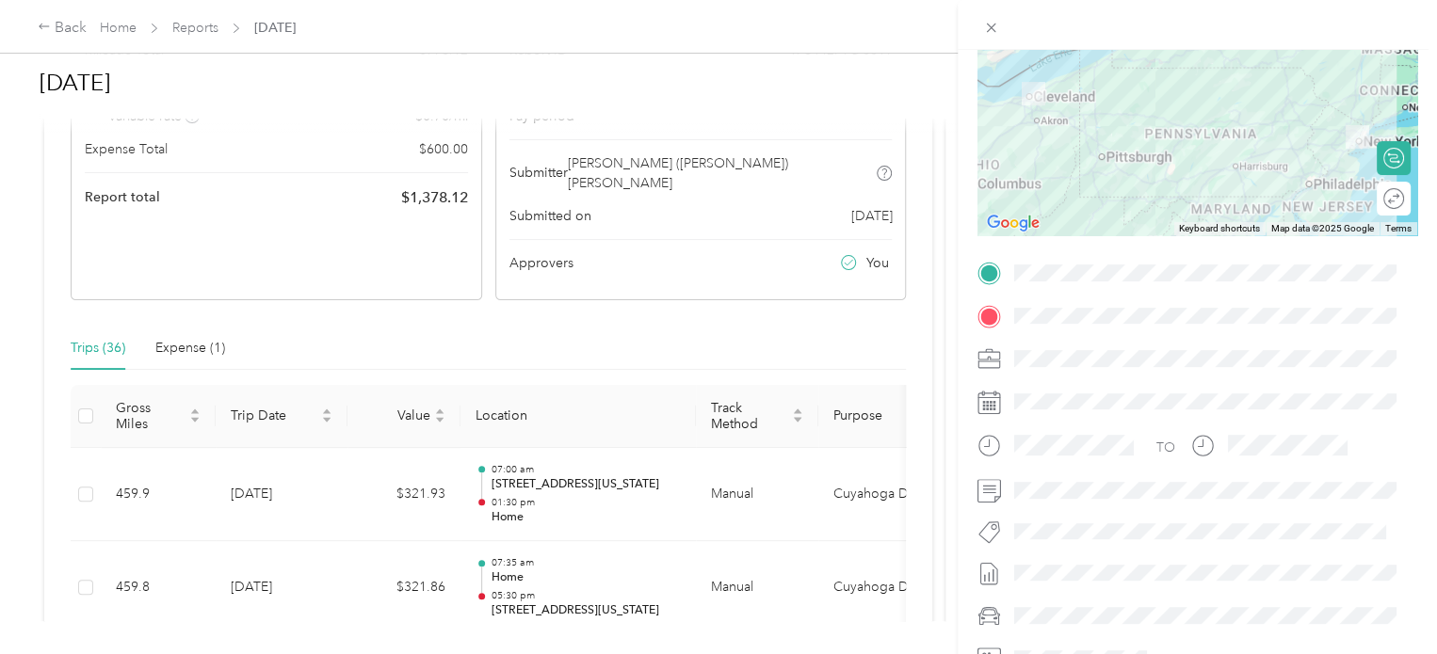
scroll to position [187, 0]
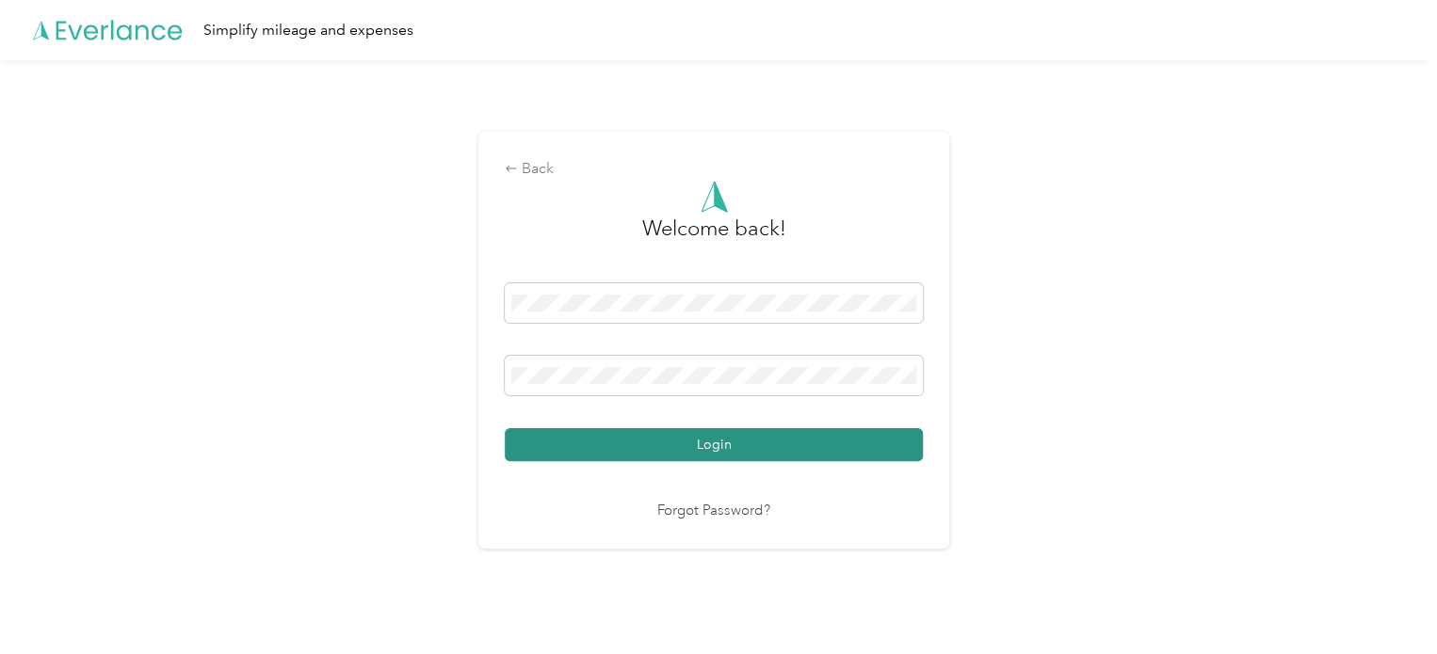
click at [757, 455] on button "Login" at bounding box center [714, 444] width 418 height 33
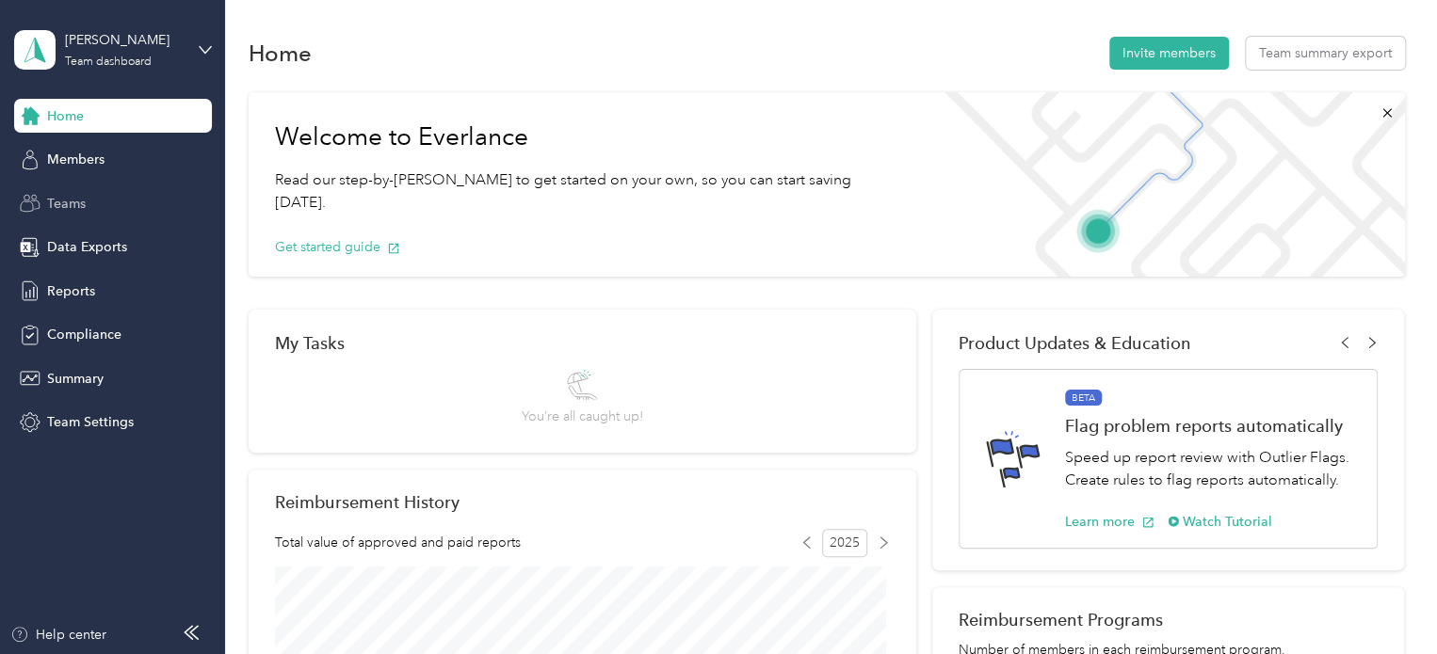
click at [65, 194] on span "Teams" at bounding box center [66, 204] width 39 height 20
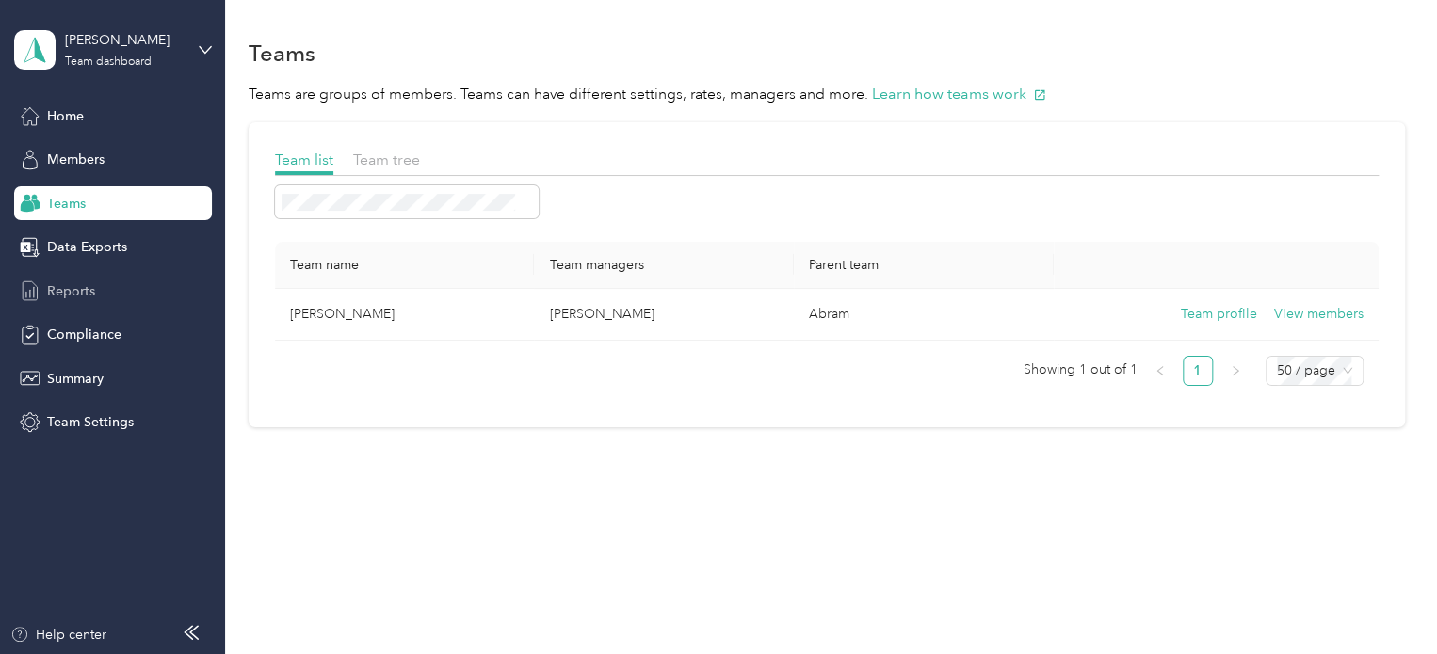
click at [73, 293] on span "Reports" at bounding box center [71, 291] width 48 height 20
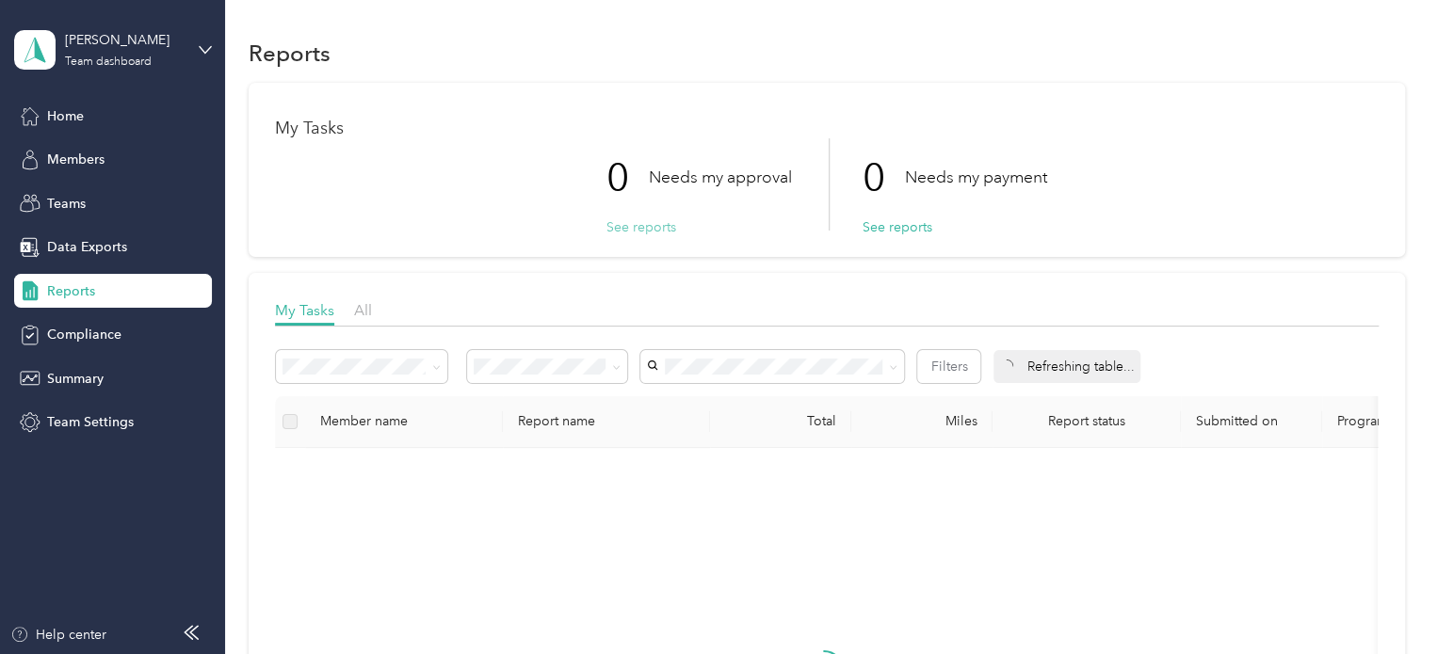
click at [632, 232] on button "See reports" at bounding box center [641, 227] width 70 height 20
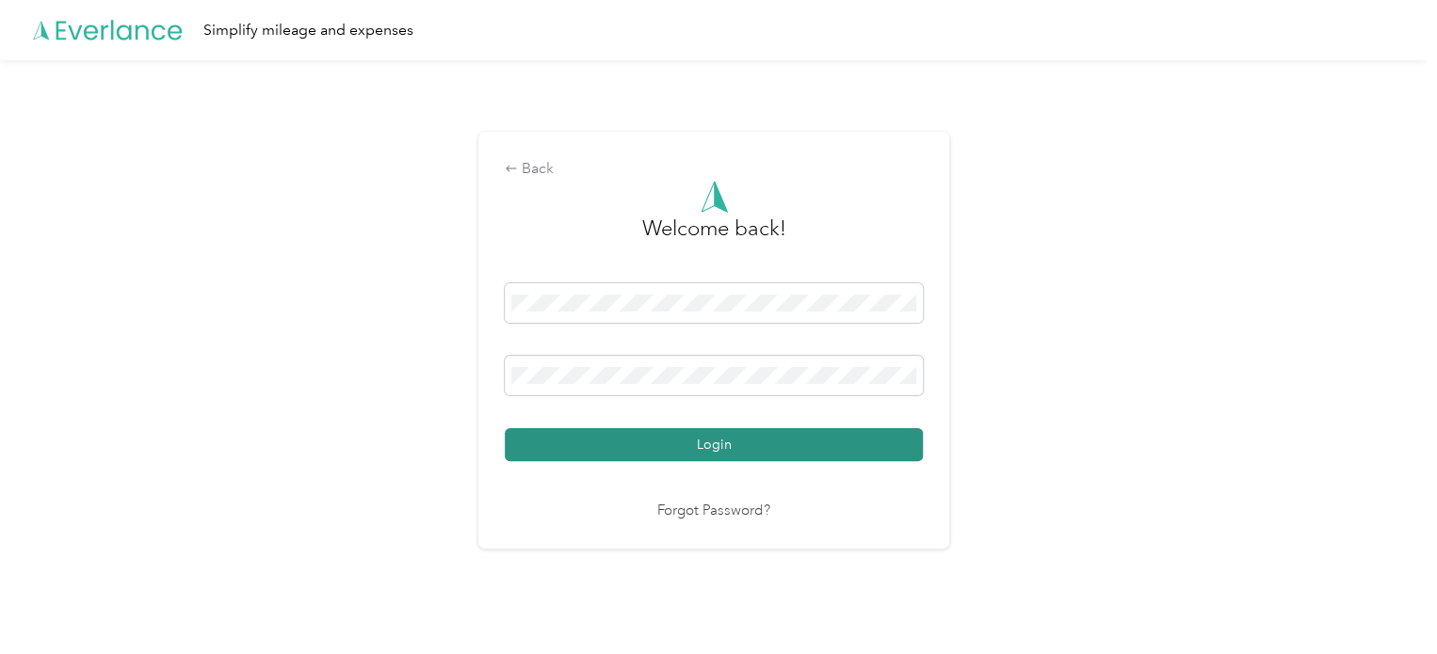
click at [573, 446] on button "Login" at bounding box center [714, 444] width 418 height 33
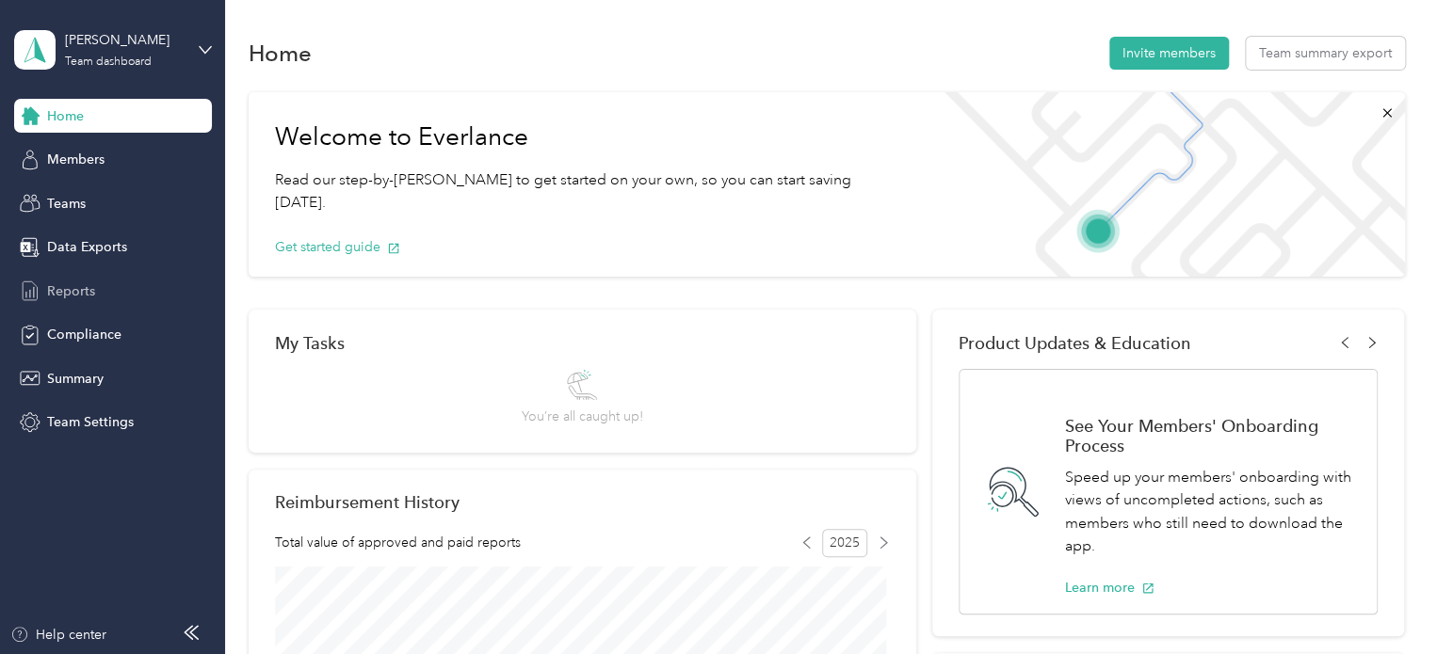
click at [79, 292] on span "Reports" at bounding box center [71, 291] width 48 height 20
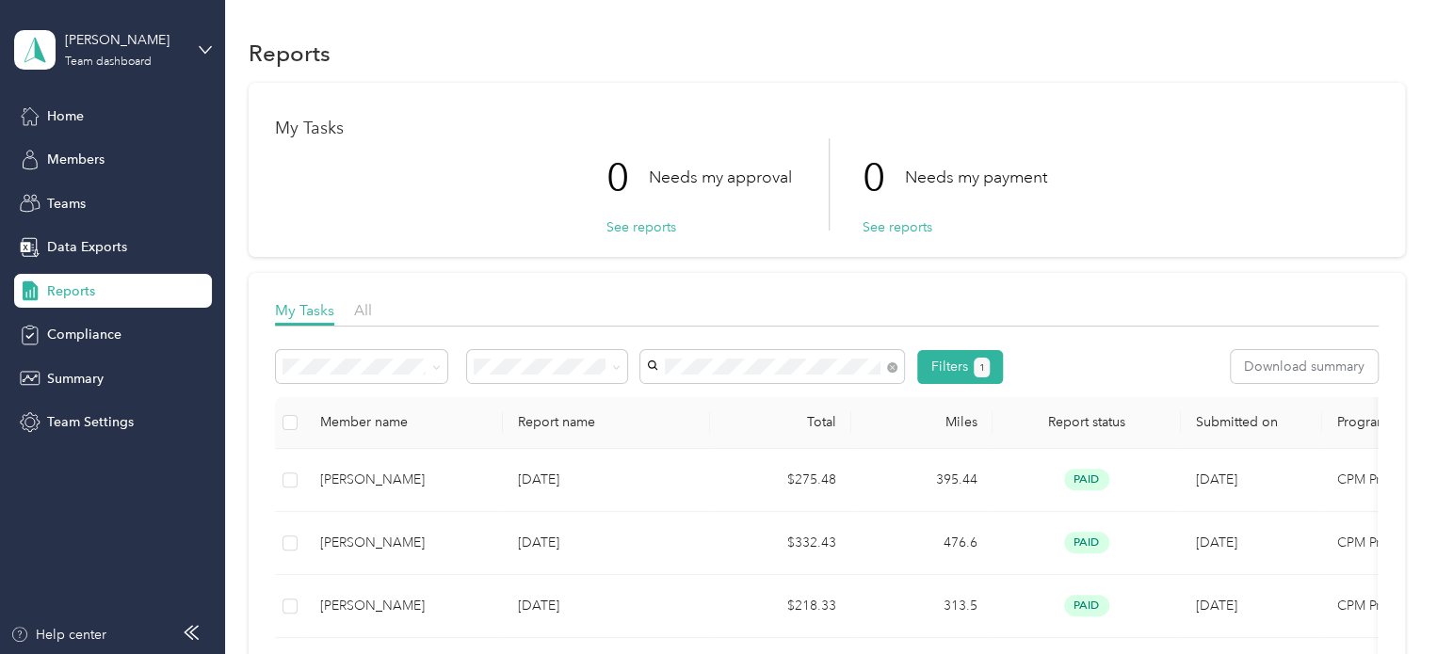
click at [673, 406] on li "Jessica Hunt" at bounding box center [773, 398] width 264 height 33
click at [622, 368] on span at bounding box center [547, 366] width 161 height 33
